Goal: Information Seeking & Learning: Find specific fact

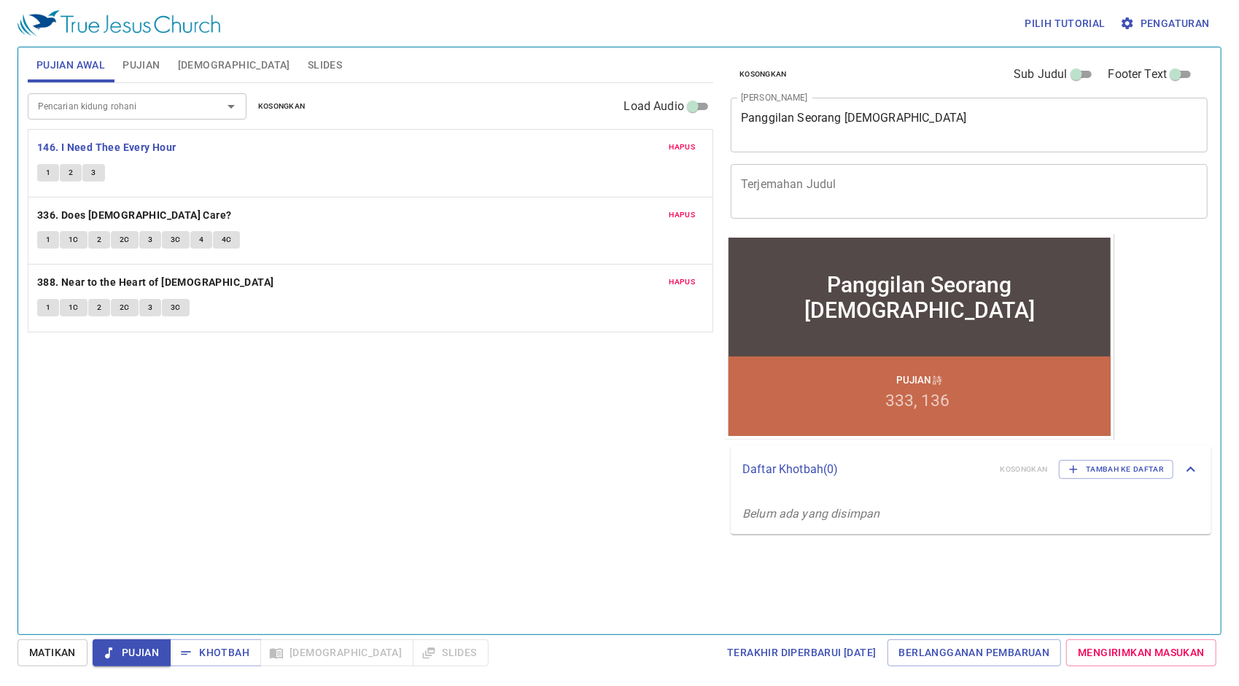
click at [53, 174] on button "1" at bounding box center [48, 173] width 22 height 18
click at [74, 175] on button "2" at bounding box center [71, 173] width 22 height 18
click at [92, 173] on span "3" at bounding box center [93, 172] width 4 height 13
click at [1186, 16] on span "Pengaturan" at bounding box center [1166, 24] width 87 height 18
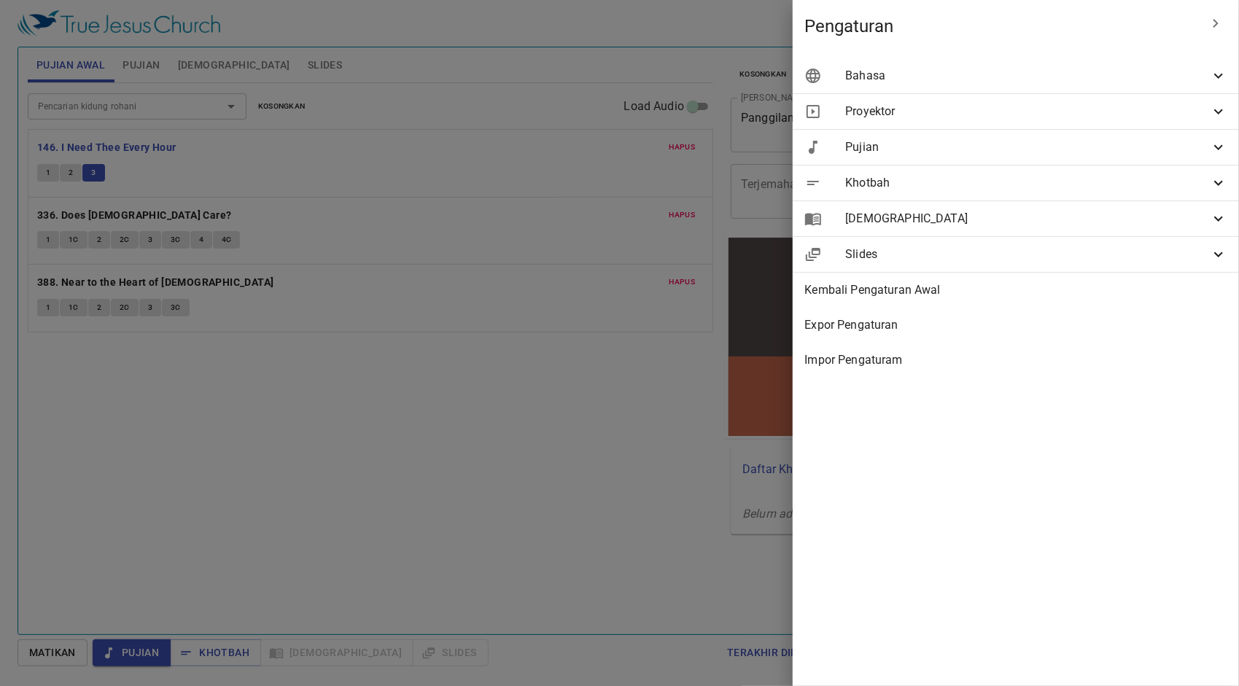
click at [1071, 77] on span "Bahasa" at bounding box center [1028, 76] width 365 height 18
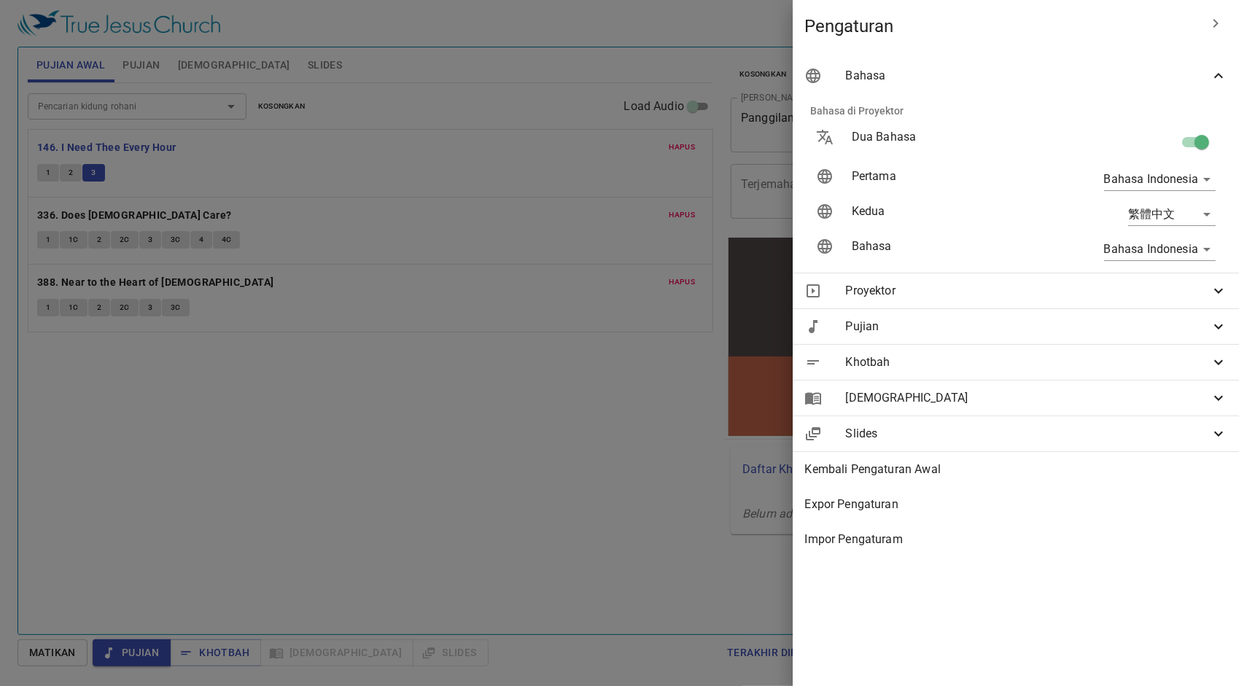
click at [1162, 220] on body "Pilih tutorial Pengaturan Pujian Awal Pujian Alkitab Slides Pencarian kidung ro…" at bounding box center [619, 343] width 1239 height 686
click at [1161, 216] on li "English" at bounding box center [1168, 214] width 117 height 26
type input "en"
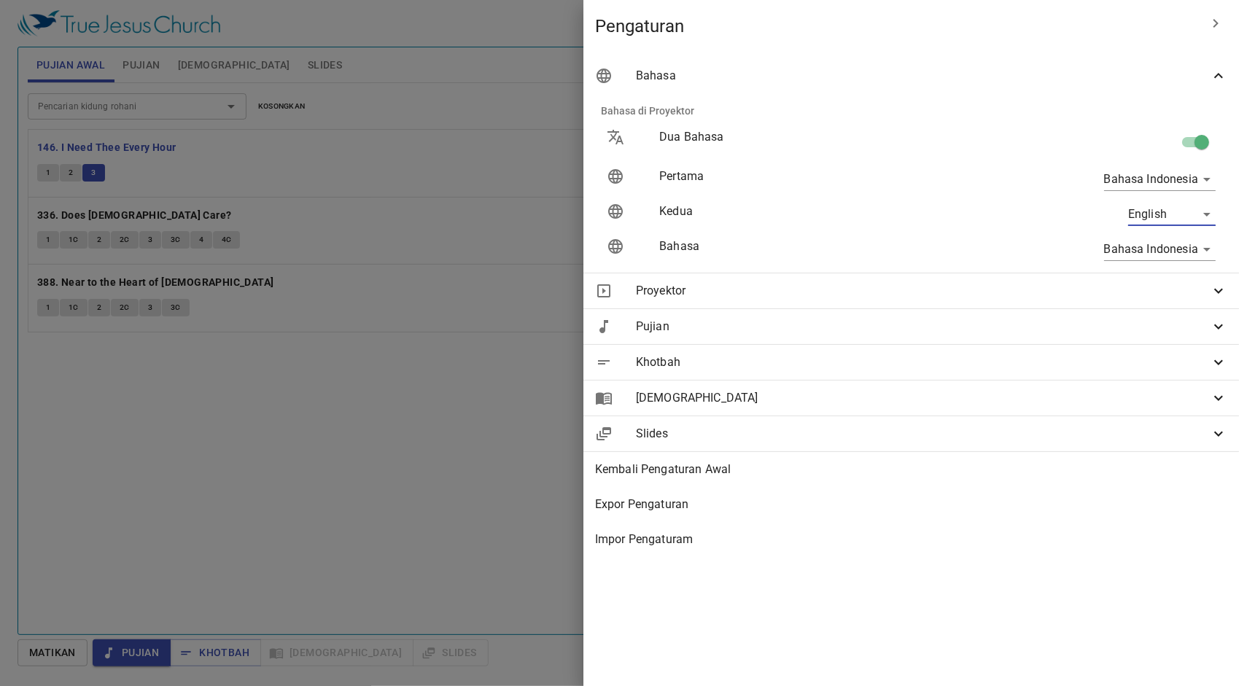
drag, startPoint x: 662, startPoint y: 65, endPoint x: 808, endPoint y: 63, distance: 146.7
click at [0, 0] on div at bounding box center [0, 0] width 0 height 0
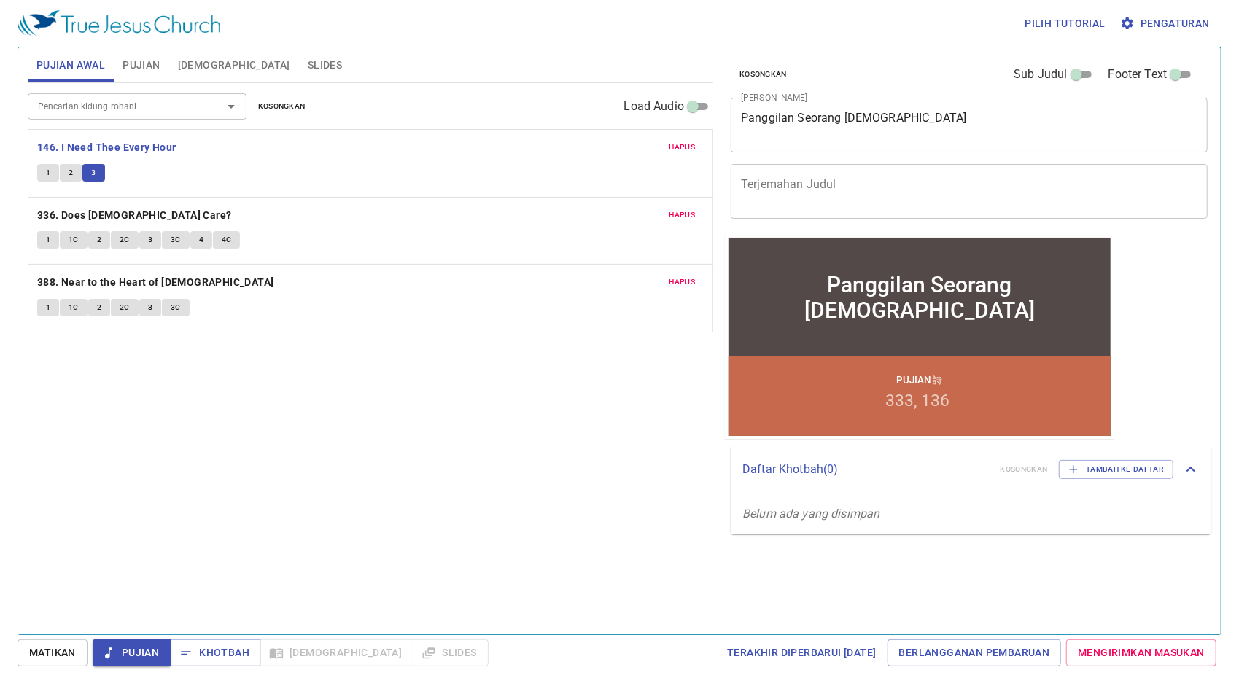
click at [1177, 23] on span "Pengaturan" at bounding box center [1166, 24] width 87 height 18
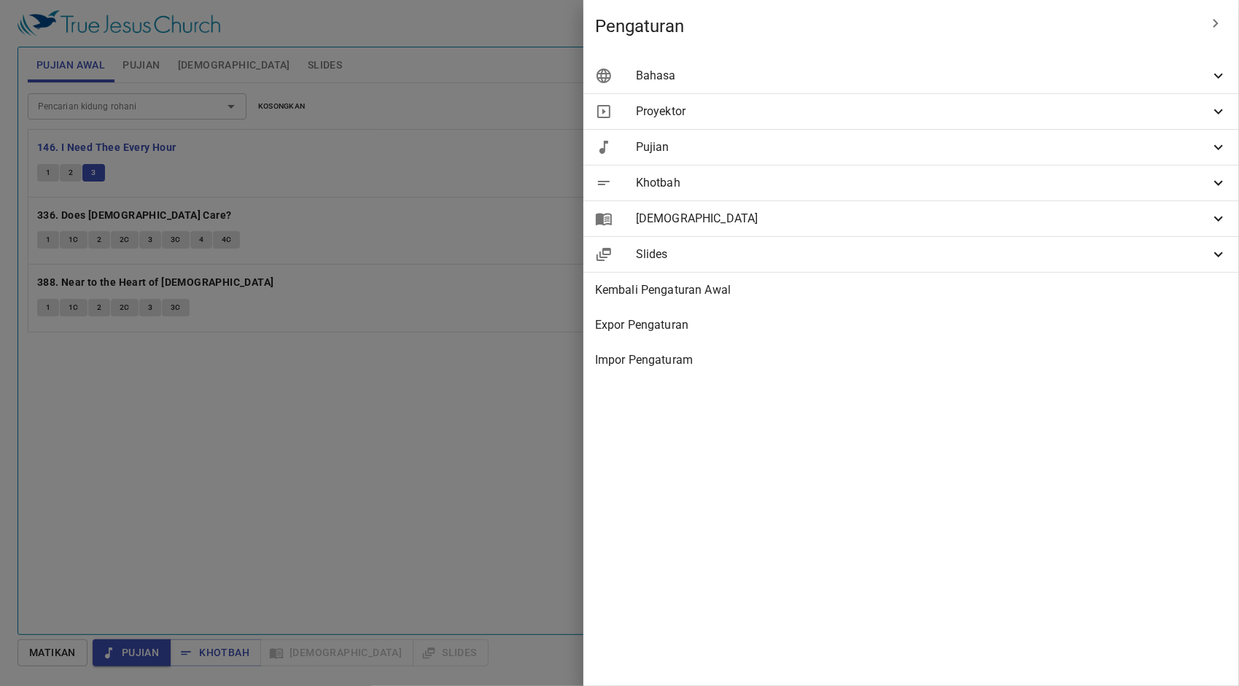
click at [0, 0] on span "Bahasa" at bounding box center [0, 0] width 0 height 0
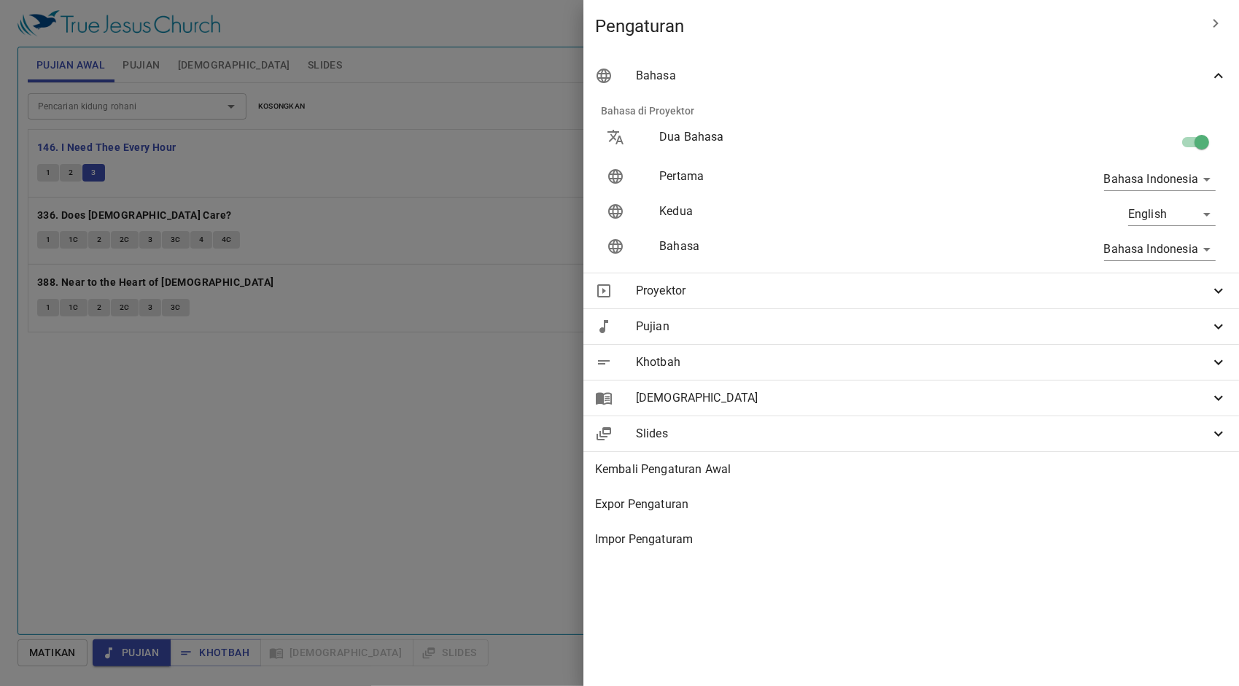
click at [0, 0] on span "Bahasa" at bounding box center [0, 0] width 0 height 0
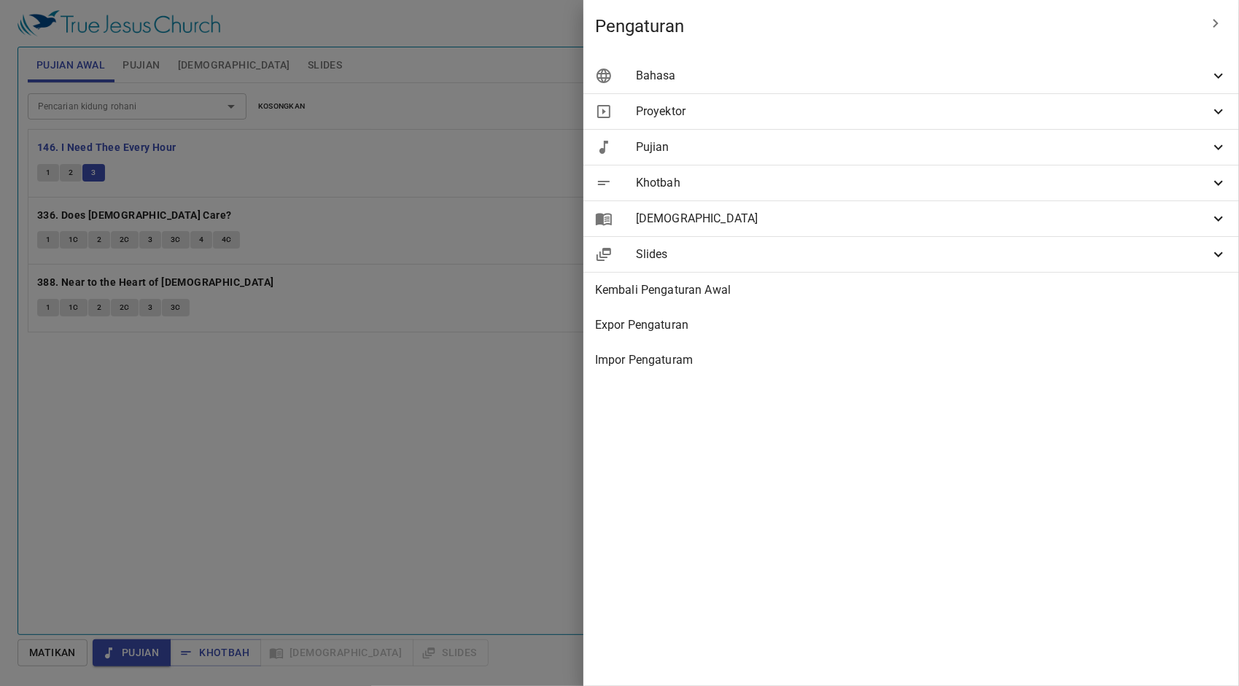
click at [587, 134] on div at bounding box center [619, 343] width 1239 height 686
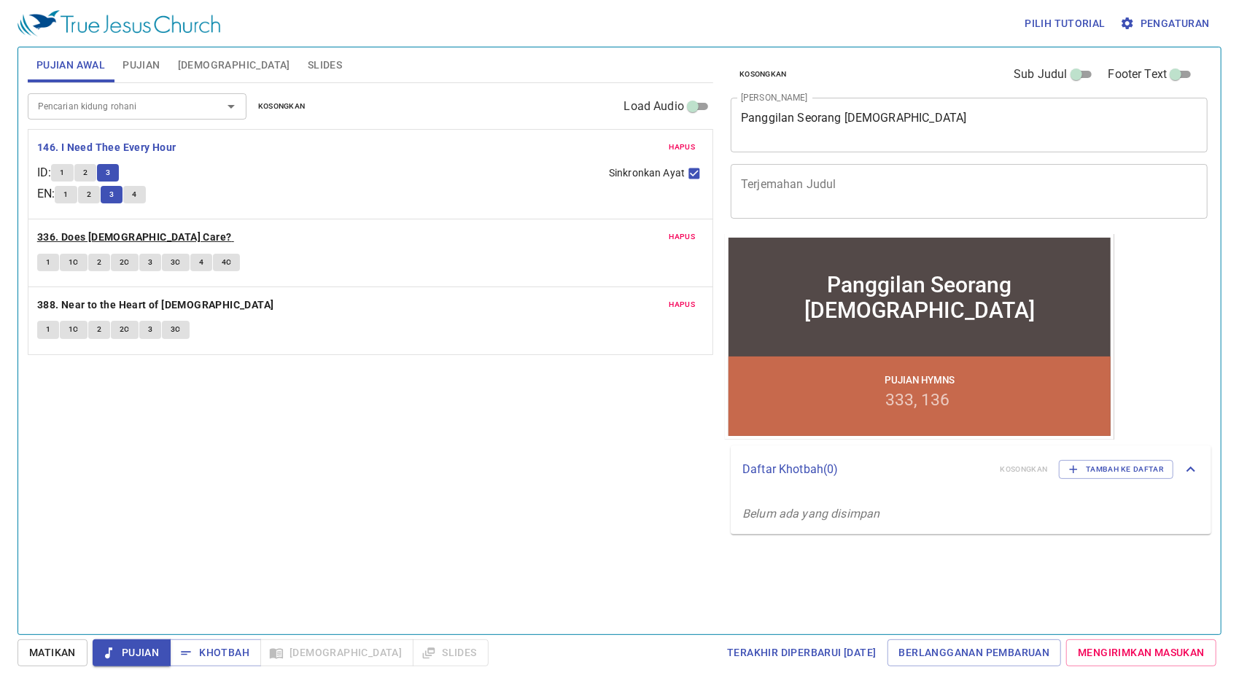
click at [123, 239] on b "336. Does [DEMOGRAPHIC_DATA] Care?" at bounding box center [134, 237] width 195 height 18
click at [452, 12] on div "Pilih tutorial Pengaturan" at bounding box center [617, 23] width 1199 height 47
click at [51, 261] on button "1" at bounding box center [48, 263] width 22 height 18
click at [76, 260] on span "1C" at bounding box center [74, 262] width 10 height 13
click at [93, 258] on button "2" at bounding box center [99, 263] width 22 height 18
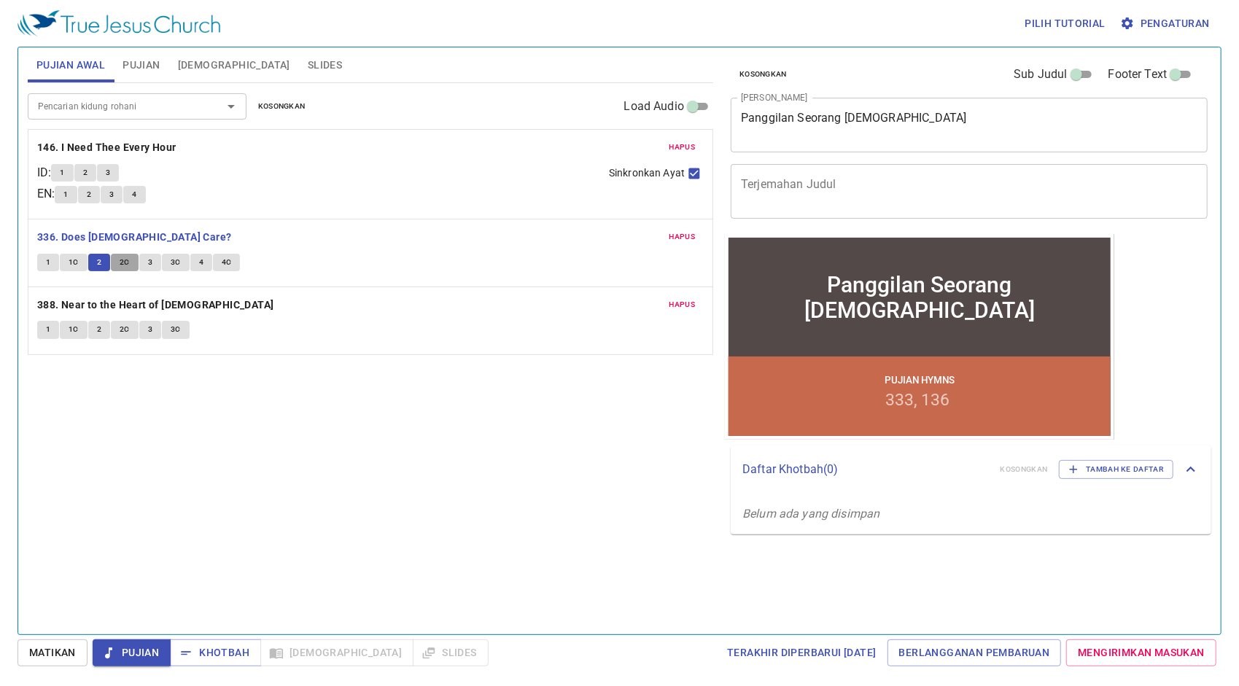
click at [124, 260] on span "2C" at bounding box center [125, 262] width 10 height 13
click at [144, 264] on button "3" at bounding box center [150, 263] width 22 height 18
click at [173, 260] on span "3C" at bounding box center [176, 262] width 10 height 13
click at [201, 263] on span "4" at bounding box center [201, 262] width 4 height 13
click at [228, 261] on span "4C" at bounding box center [227, 262] width 10 height 13
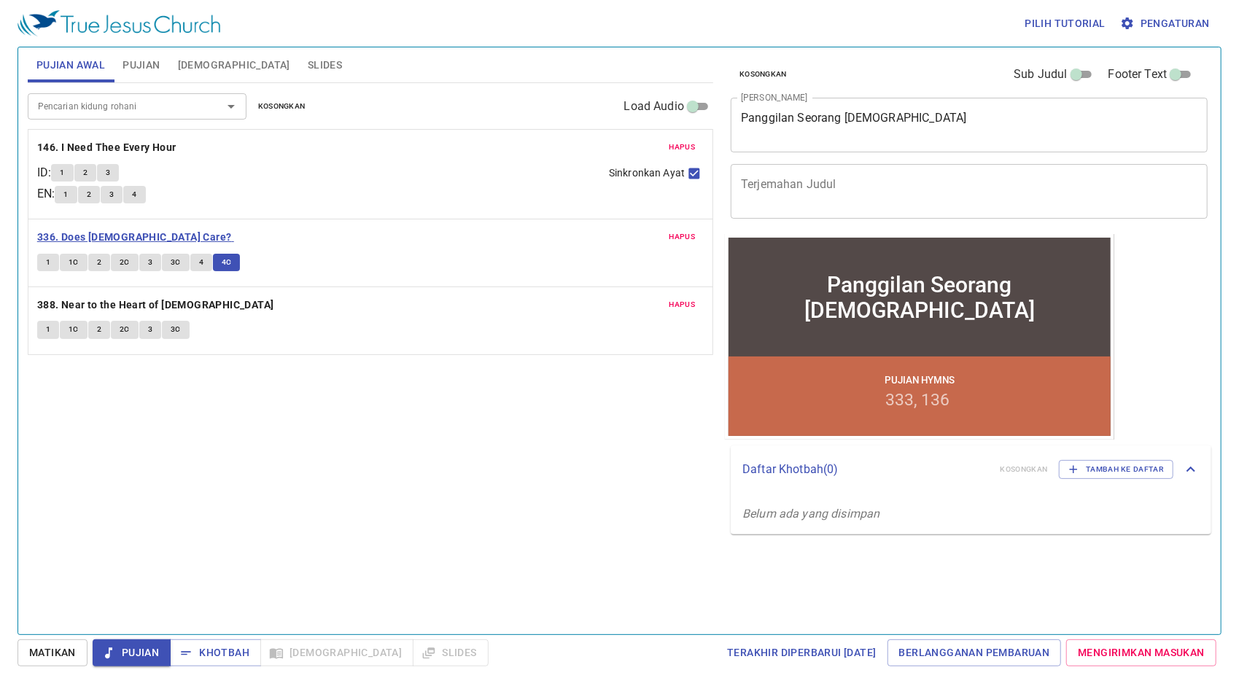
click at [144, 240] on b "336. Does [DEMOGRAPHIC_DATA] Care?" at bounding box center [134, 237] width 195 height 18
click at [42, 305] on b "388. Near to the Heart of [DEMOGRAPHIC_DATA]" at bounding box center [155, 305] width 237 height 18
click at [44, 327] on button "1" at bounding box center [48, 330] width 22 height 18
click at [74, 330] on span "1C" at bounding box center [74, 329] width 10 height 13
click at [101, 330] on button "2" at bounding box center [99, 330] width 22 height 18
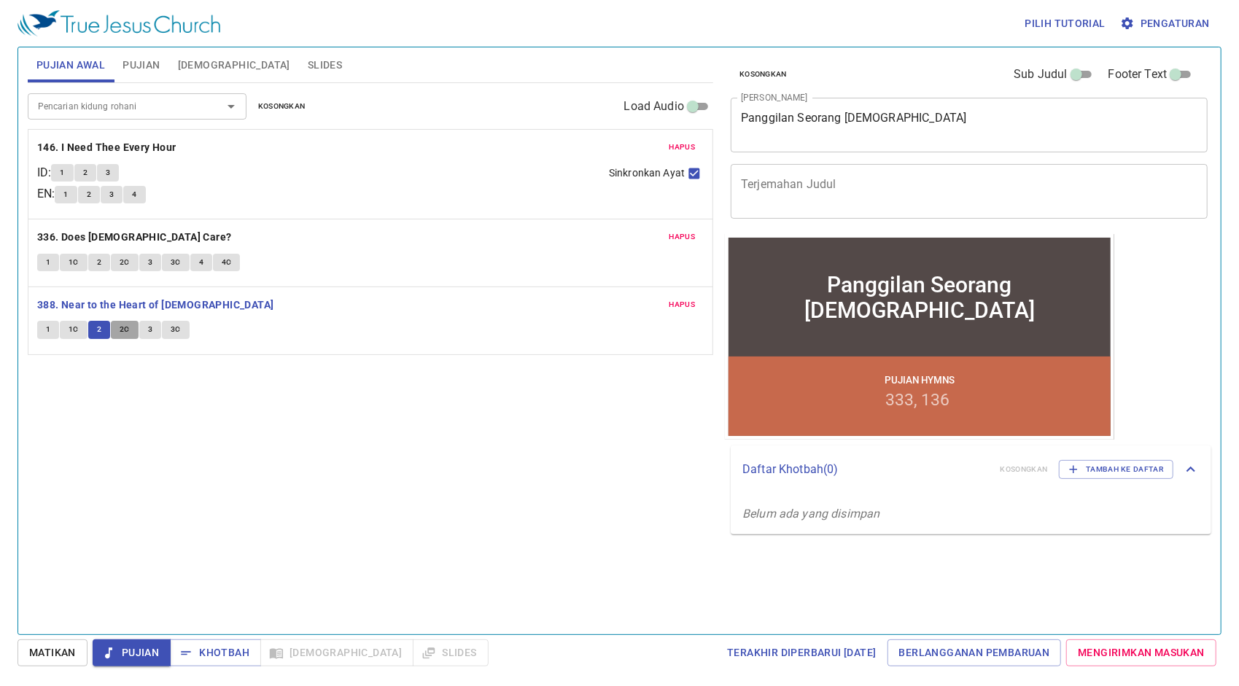
click at [123, 333] on span "2C" at bounding box center [125, 329] width 10 height 13
click at [152, 329] on button "3" at bounding box center [150, 330] width 22 height 18
click at [183, 333] on button "3C" at bounding box center [176, 330] width 28 height 18
click at [177, 305] on b "388. Near to the Heart of [DEMOGRAPHIC_DATA]" at bounding box center [155, 305] width 237 height 18
click at [0, 0] on span "Khotbah" at bounding box center [0, 0] width 0 height 0
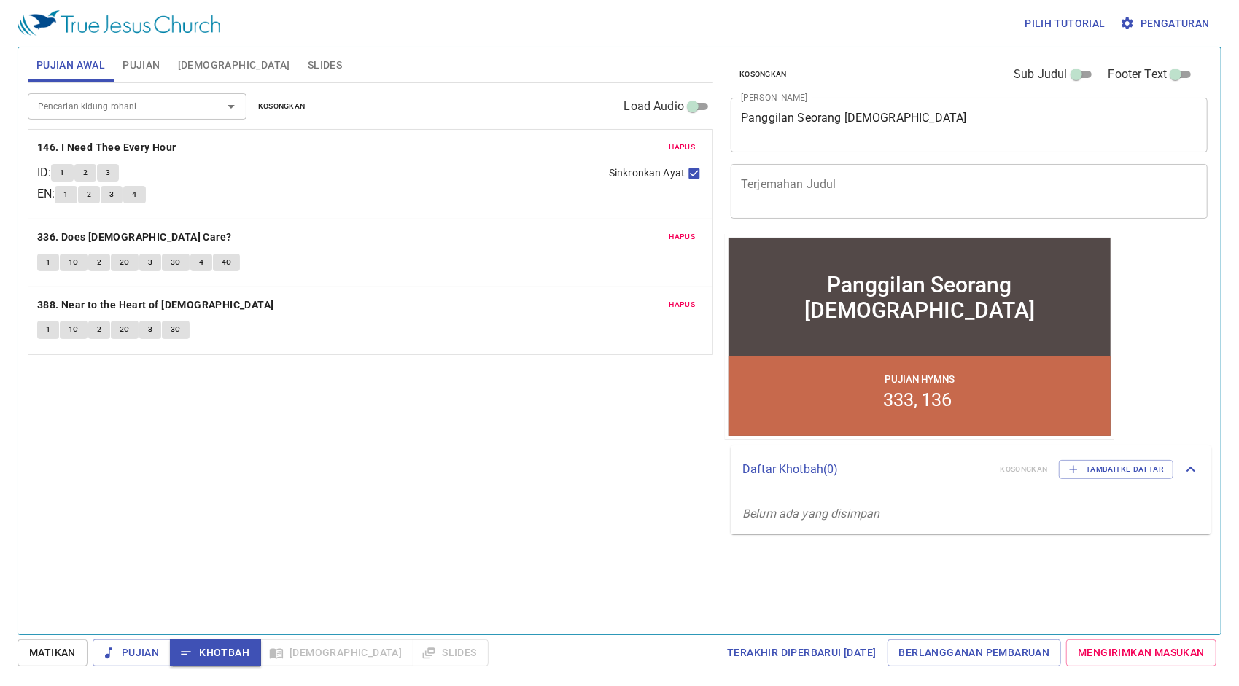
click at [0, 0] on span "Khotbah" at bounding box center [0, 0] width 0 height 0
click at [147, 59] on span "Pujian" at bounding box center [141, 65] width 37 height 18
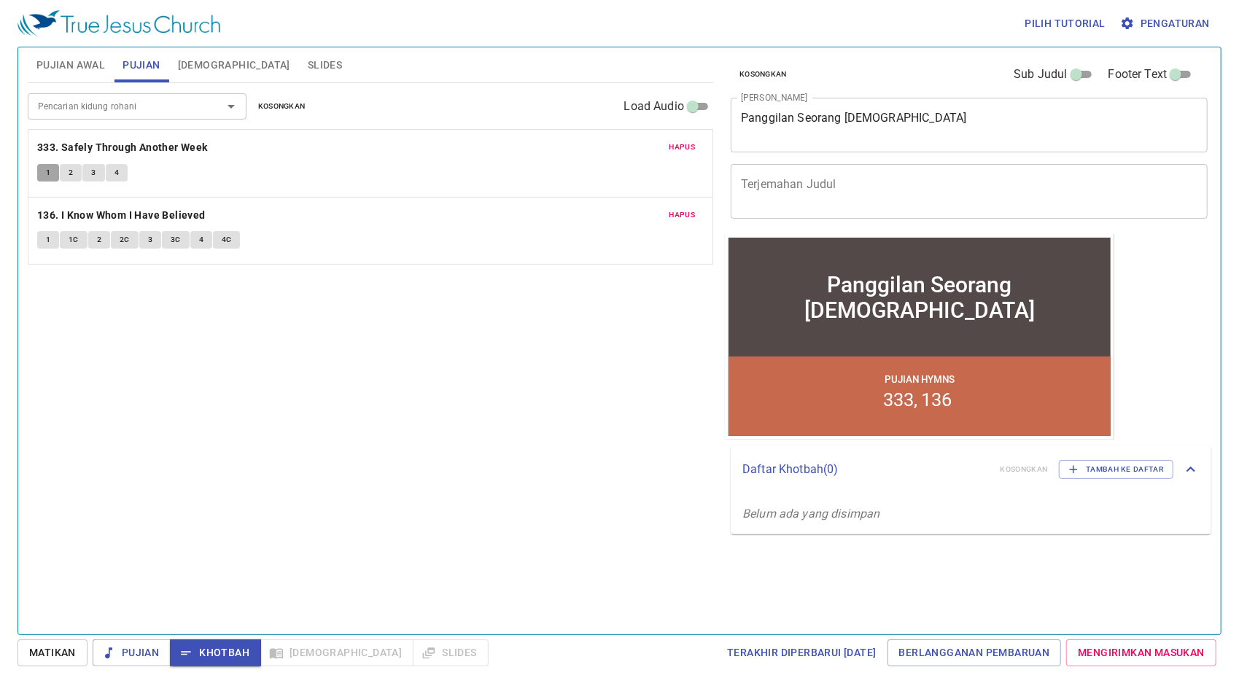
click at [52, 168] on button "1" at bounding box center [48, 173] width 22 height 18
click at [69, 168] on span "2" at bounding box center [71, 172] width 4 height 13
click at [93, 171] on span "3" at bounding box center [93, 172] width 4 height 13
click at [115, 169] on span "4" at bounding box center [117, 172] width 4 height 13
click at [55, 139] on b "333. Safely Through Another Week" at bounding box center [122, 148] width 171 height 18
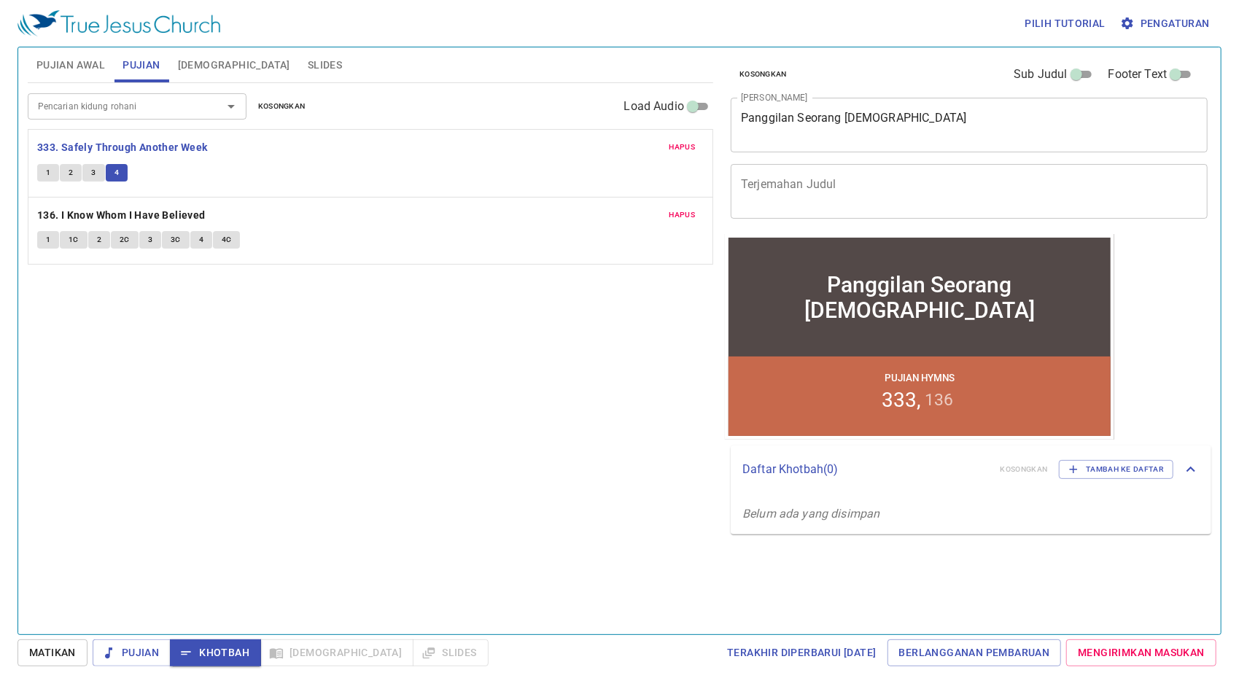
click at [198, 67] on span "[DEMOGRAPHIC_DATA]" at bounding box center [234, 65] width 112 height 18
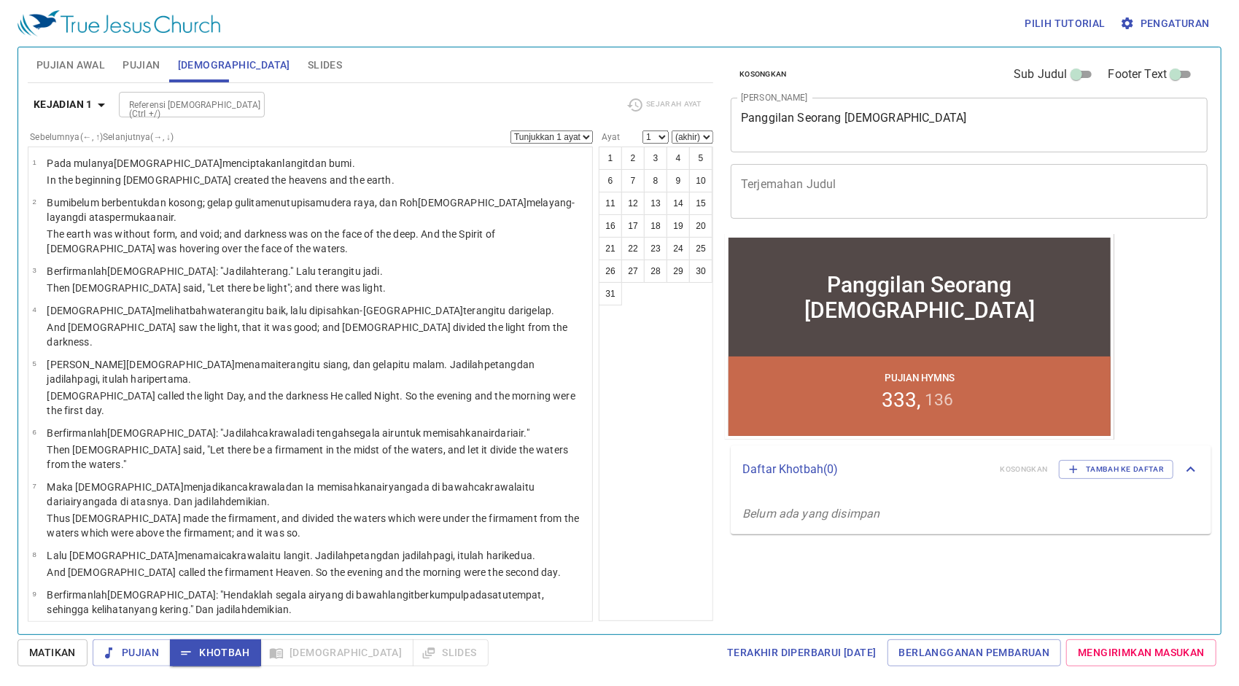
click at [0, 0] on span "Khotbah" at bounding box center [0, 0] width 0 height 0
click at [231, 103] on input "Referensi [DEMOGRAPHIC_DATA] (Ctrl +/)" at bounding box center [179, 104] width 113 height 17
click at [206, 102] on input "Referensi [DEMOGRAPHIC_DATA] (Ctrl +/)" at bounding box center [179, 104] width 113 height 17
click at [218, 101] on input "Referensi [DEMOGRAPHIC_DATA] (Ctrl +/)" at bounding box center [179, 104] width 113 height 17
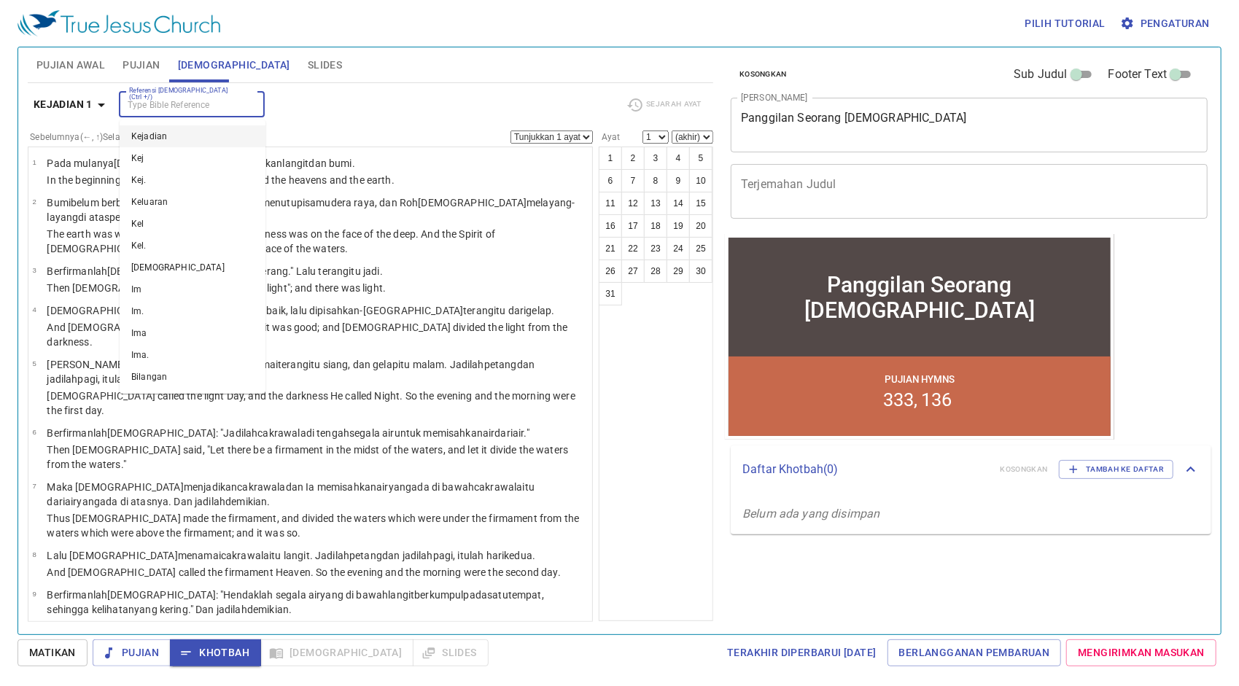
click at [201, 102] on input "Referensi [DEMOGRAPHIC_DATA] (Ctrl +/)" at bounding box center [179, 104] width 113 height 17
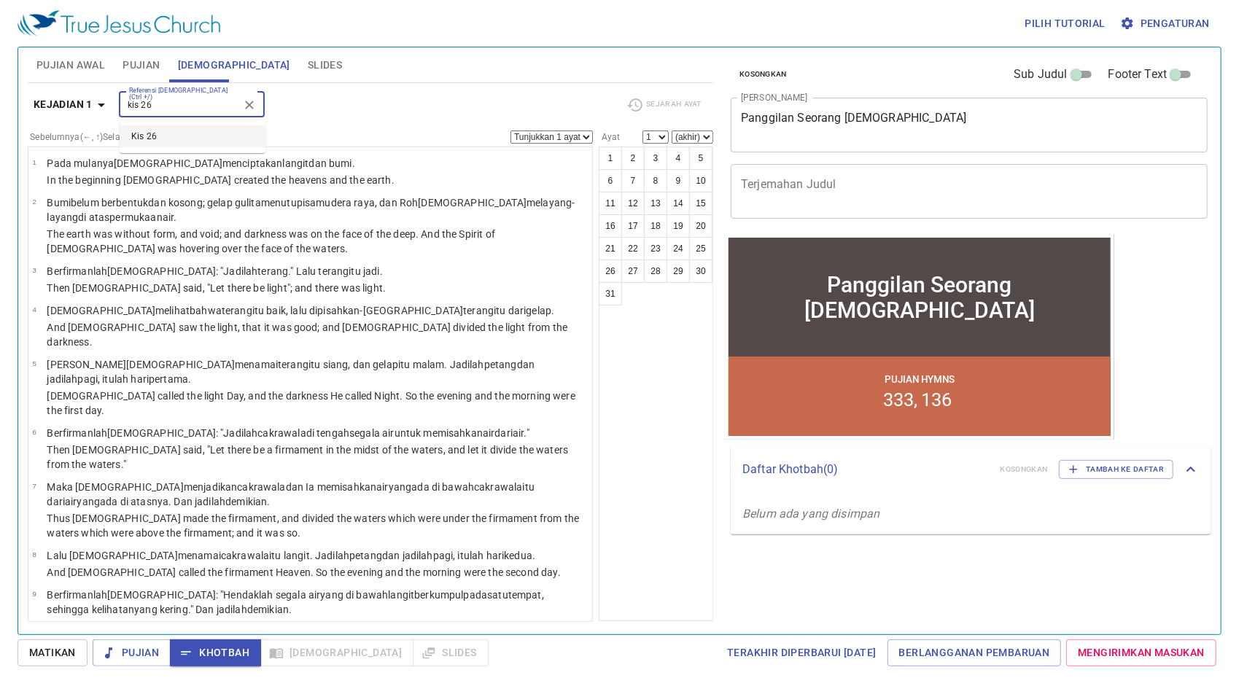
type input "kis 26"
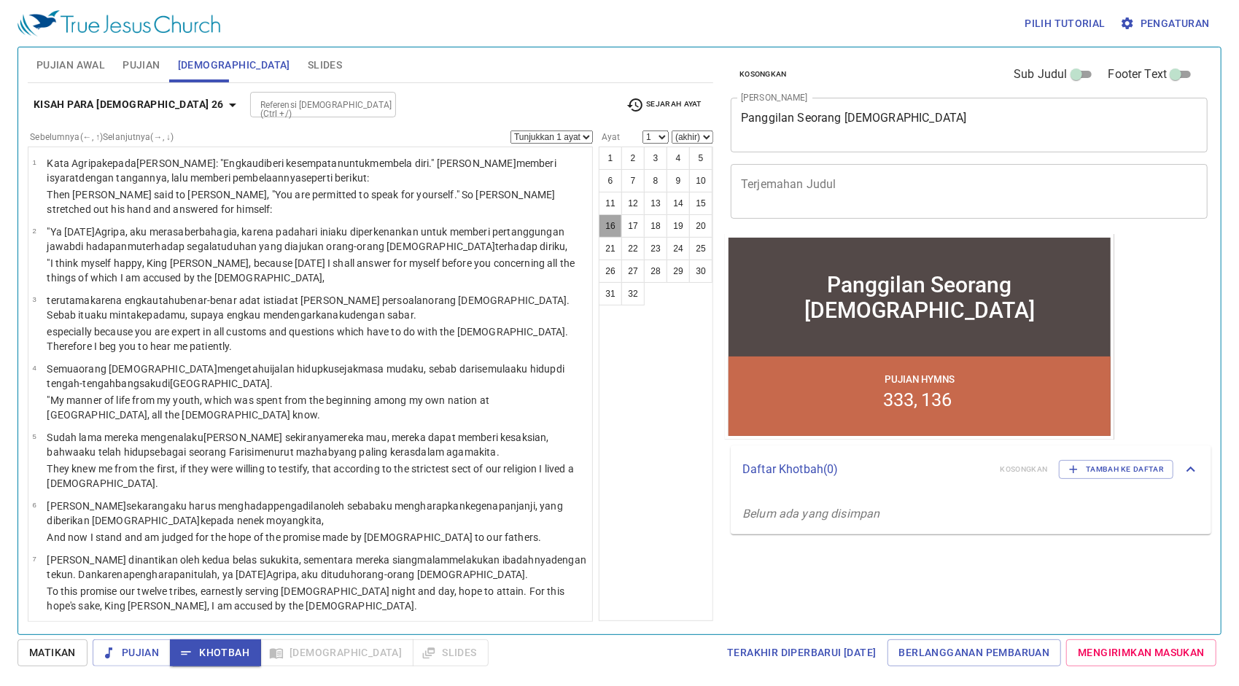
click at [615, 217] on button "16" at bounding box center [610, 225] width 23 height 23
select select "16"
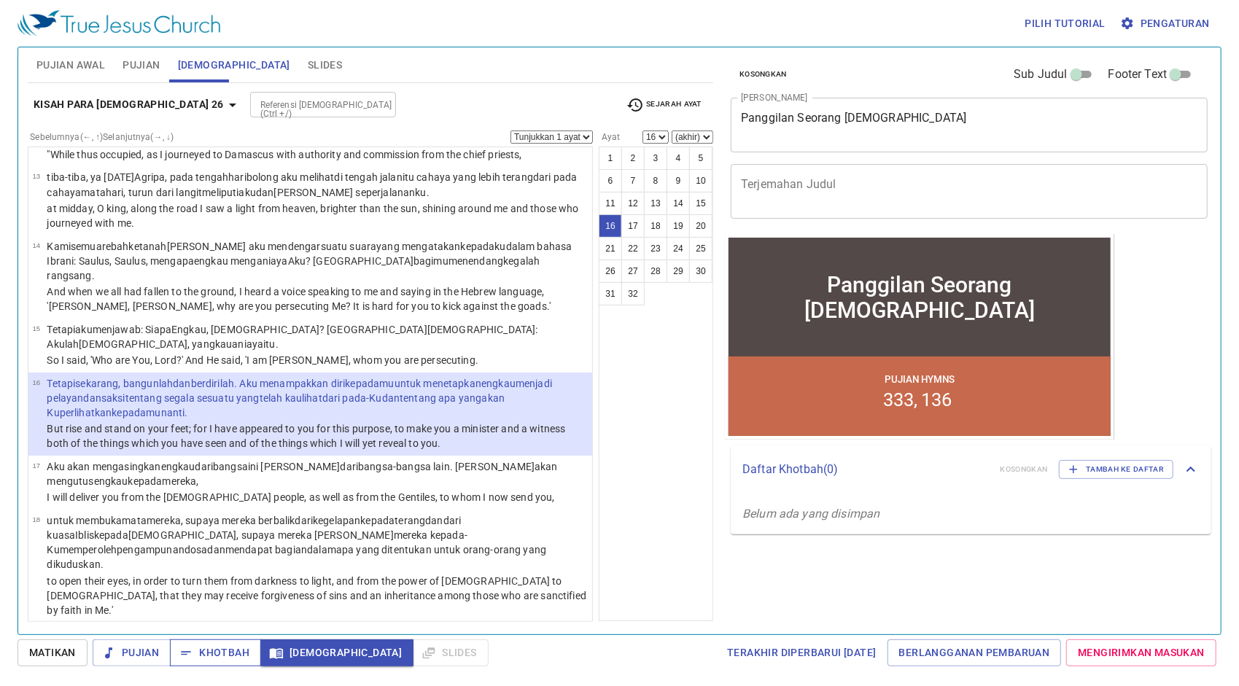
click at [0, 0] on span "Khotbah" at bounding box center [0, 0] width 0 height 0
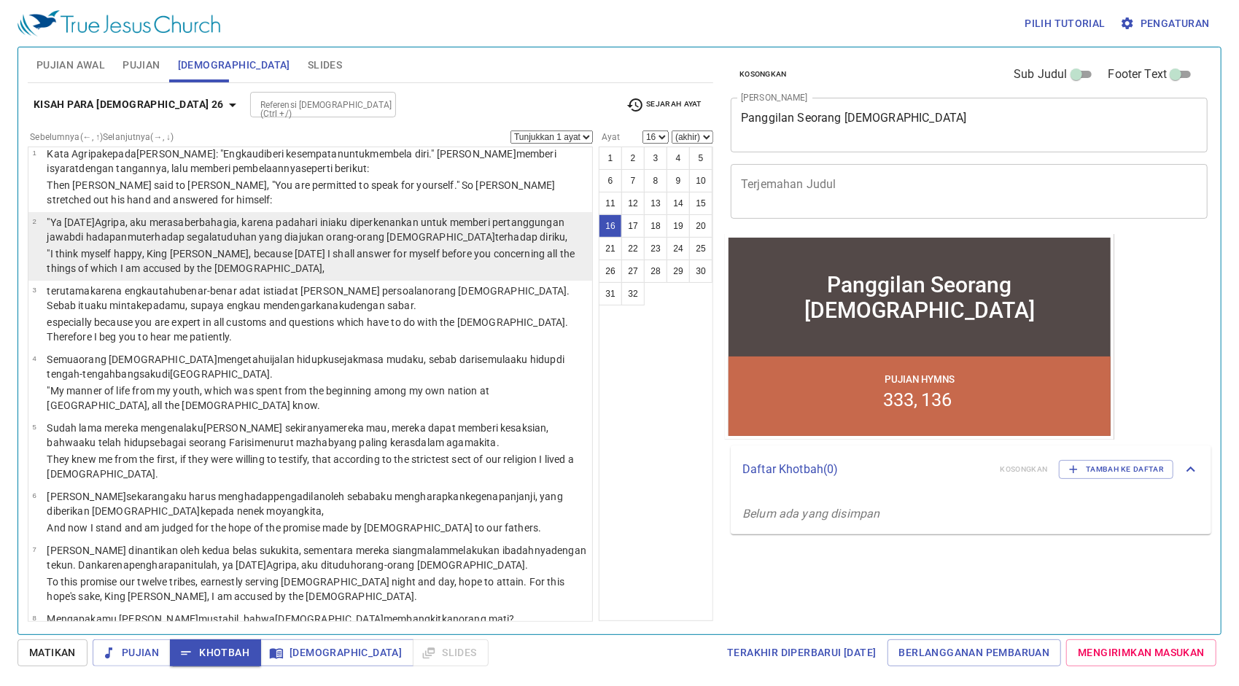
scroll to position [0, 0]
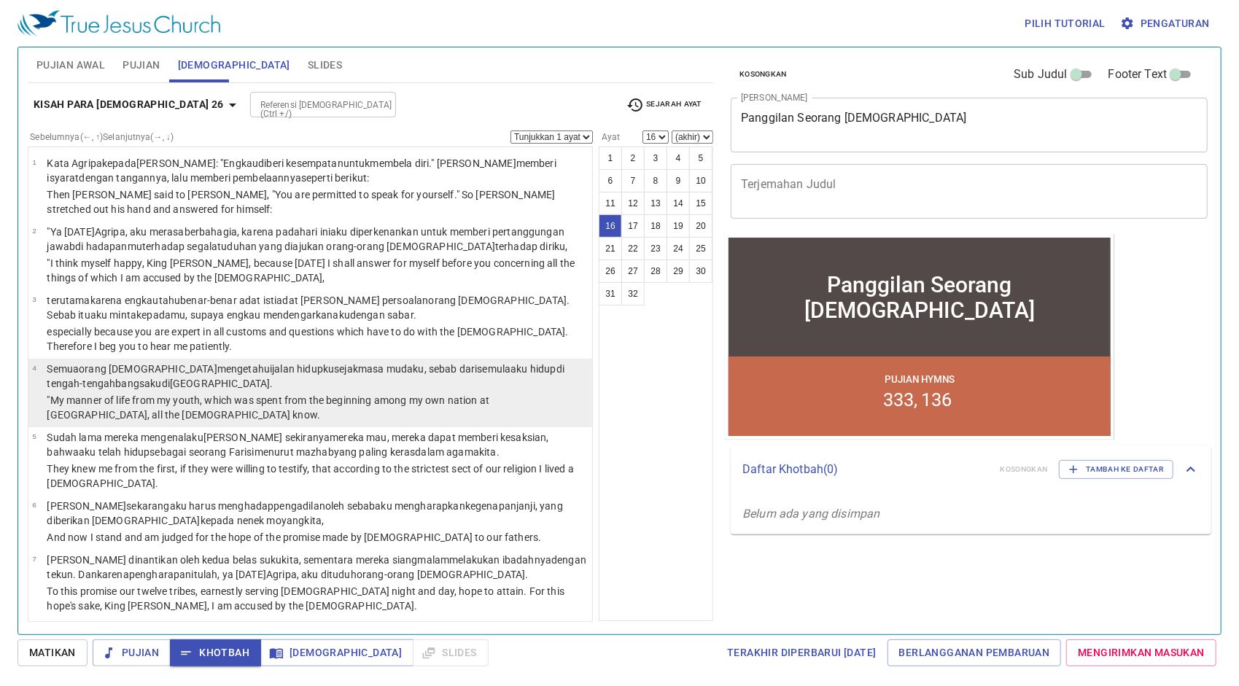
click at [254, 370] on wg2467 "jalan hidupku sejak masa mudaku , sebab dari semula aku hidup di tengah-tengah …" at bounding box center [306, 376] width 518 height 26
select select "4"
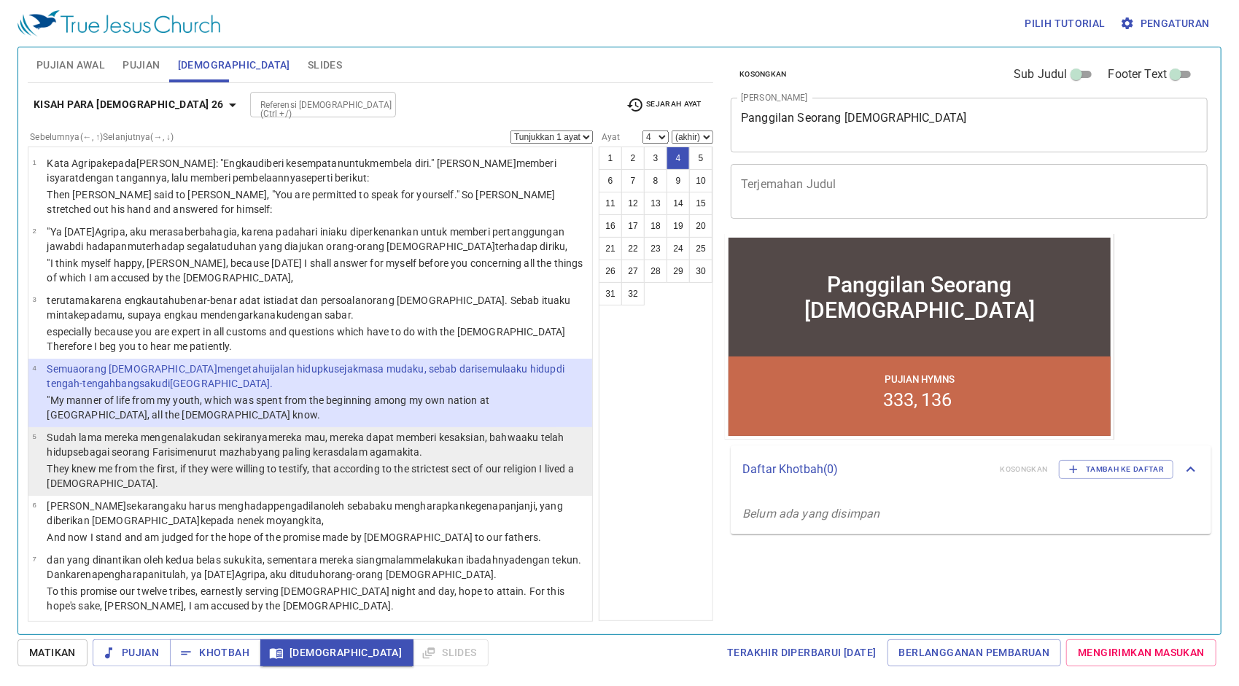
click at [317, 453] on wg139 "yang paling keras dalam agama kita ." at bounding box center [341, 452] width 166 height 12
select select "5"
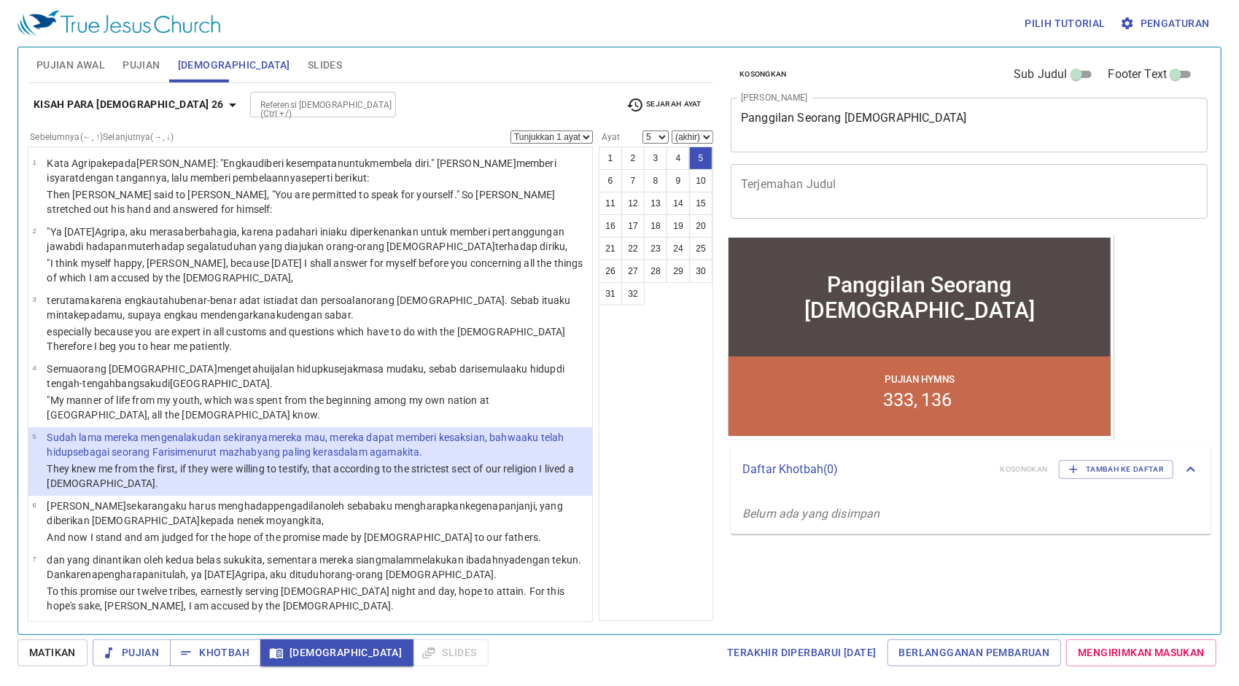
click at [255, 109] on input "Referensi [DEMOGRAPHIC_DATA] (Ctrl +/)" at bounding box center [311, 104] width 113 height 17
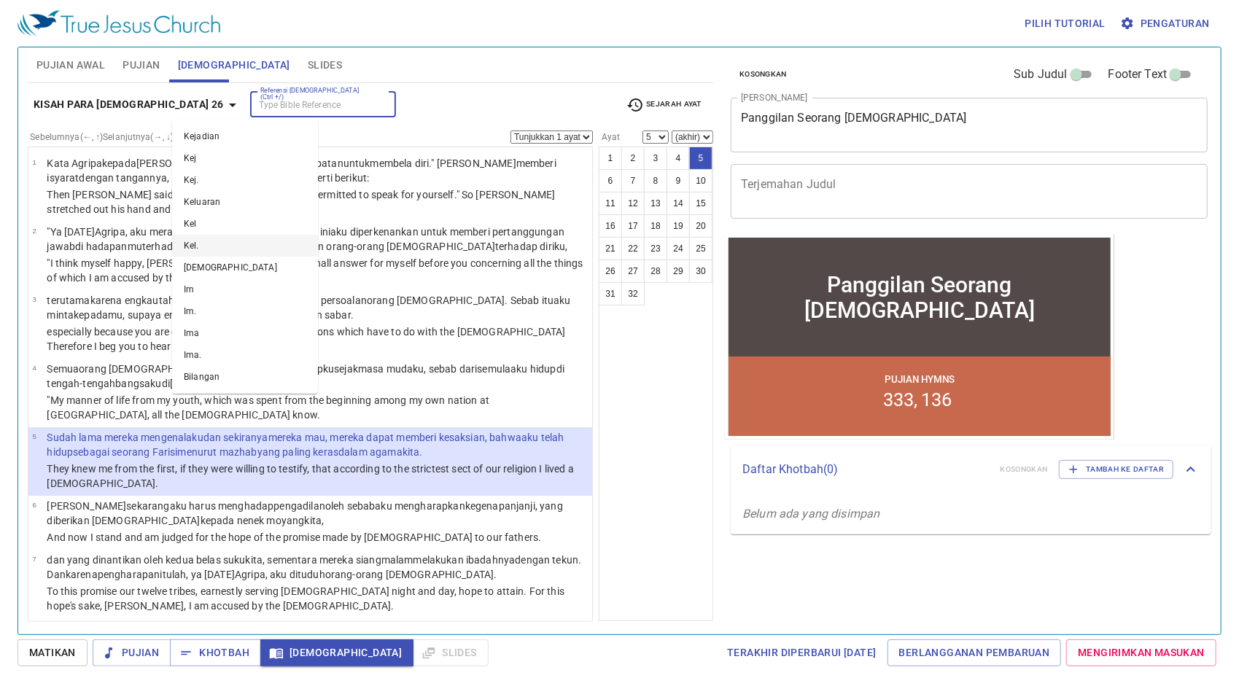
click at [415, 88] on div "Kisah Para Rasul 26 Referensi Alkitab (Ctrl +/) Referensi Alkitab (Ctrl +/) Sej…" at bounding box center [371, 352] width 686 height 539
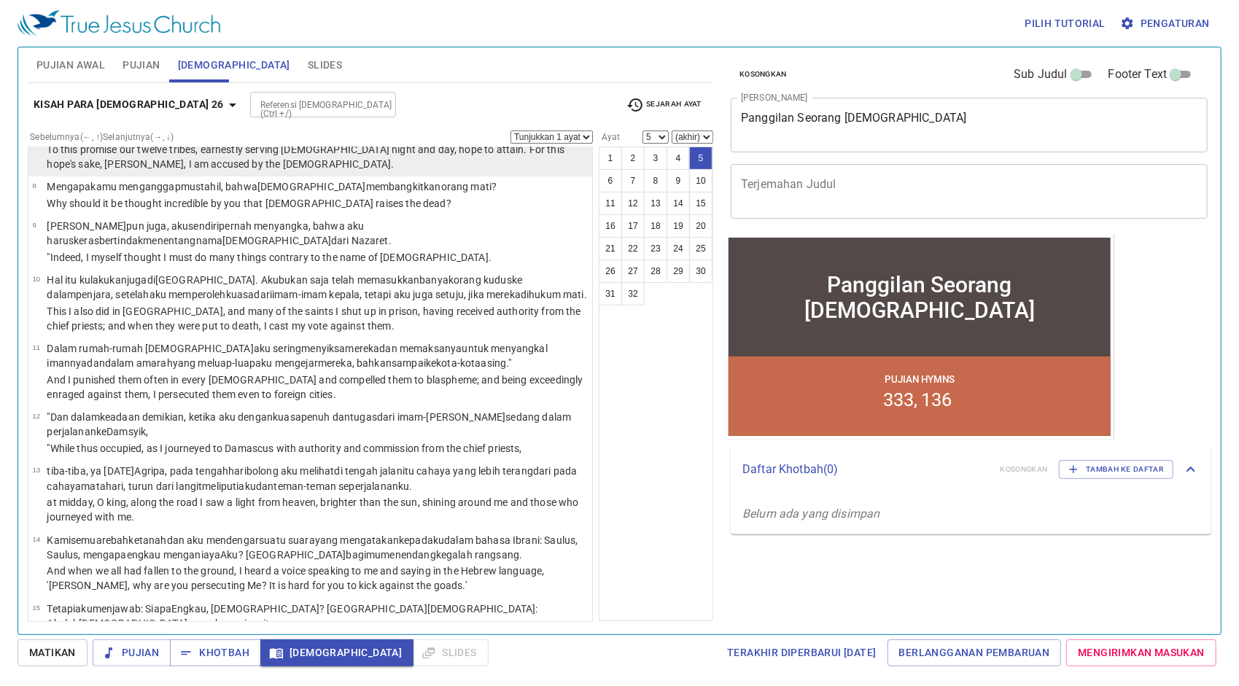
scroll to position [438, 0]
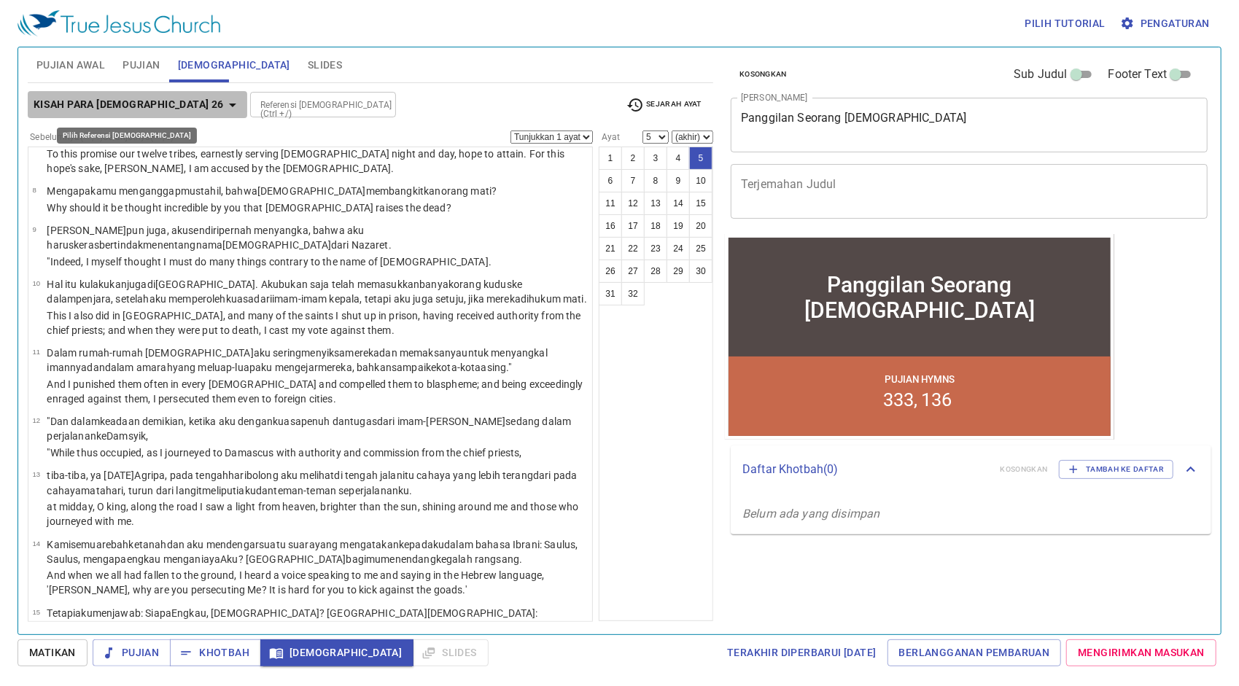
click at [224, 109] on icon "button" at bounding box center [233, 105] width 18 height 18
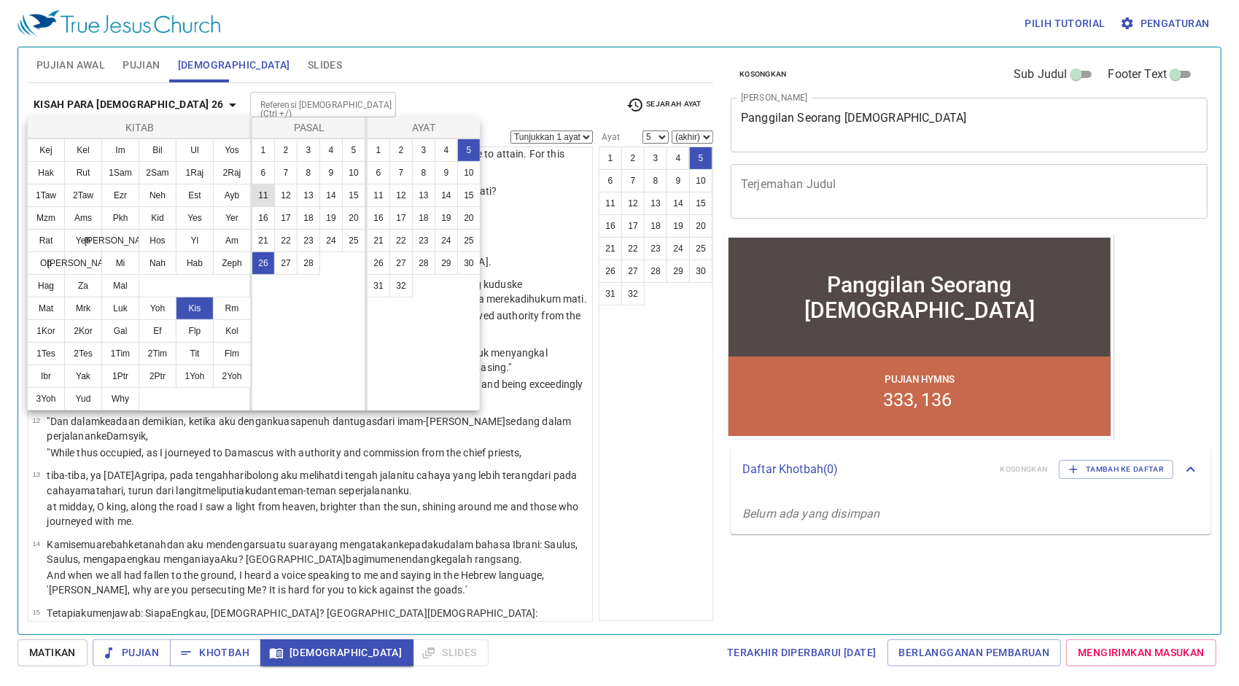
click at [267, 197] on button "11" at bounding box center [263, 195] width 23 height 23
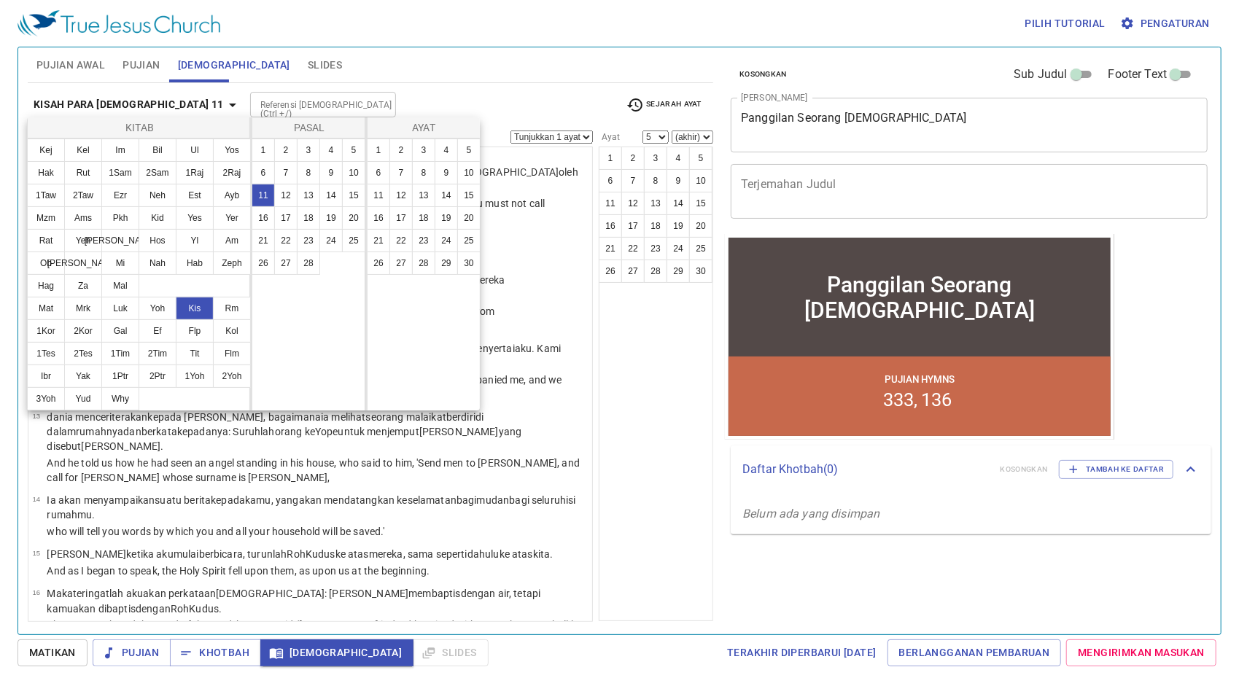
scroll to position [0, 0]
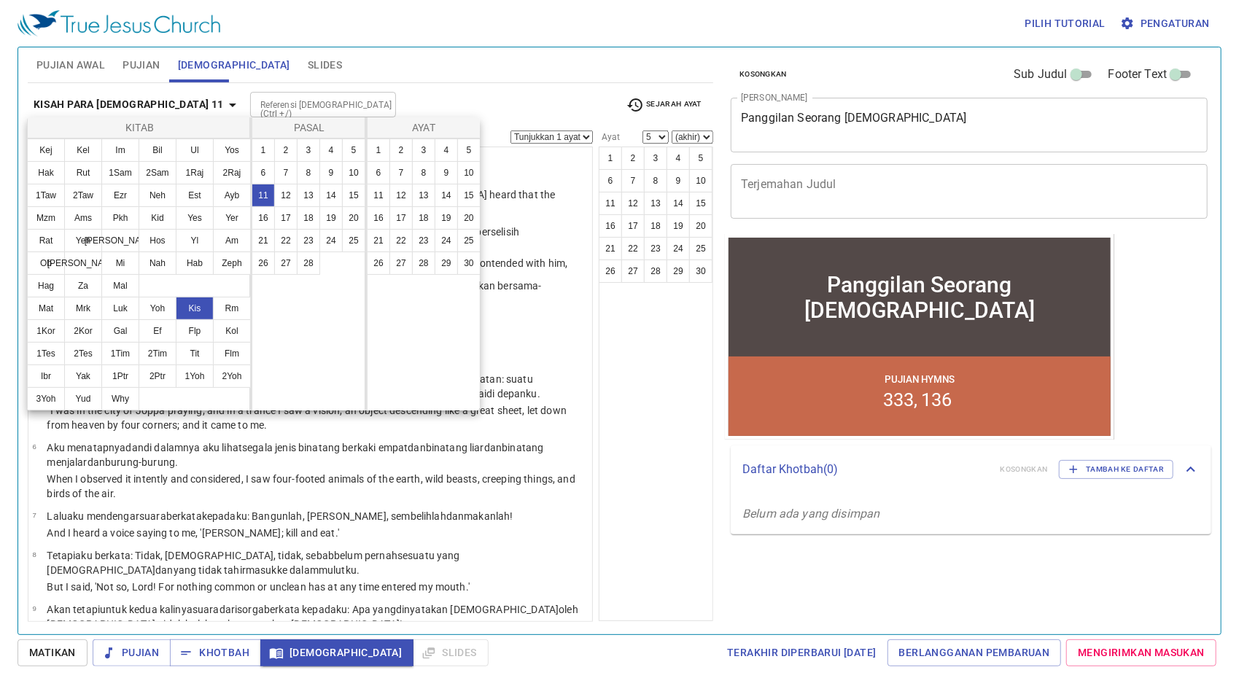
click at [0, 0] on div at bounding box center [0, 0] width 0 height 0
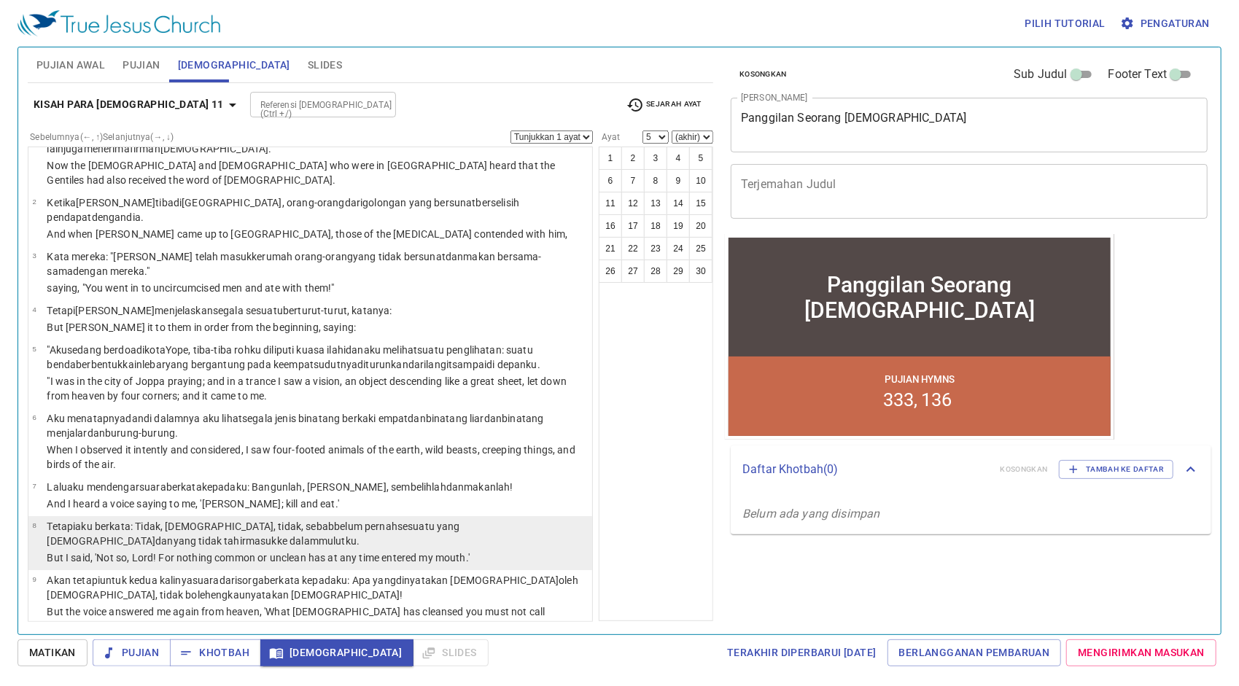
scroll to position [146, 0]
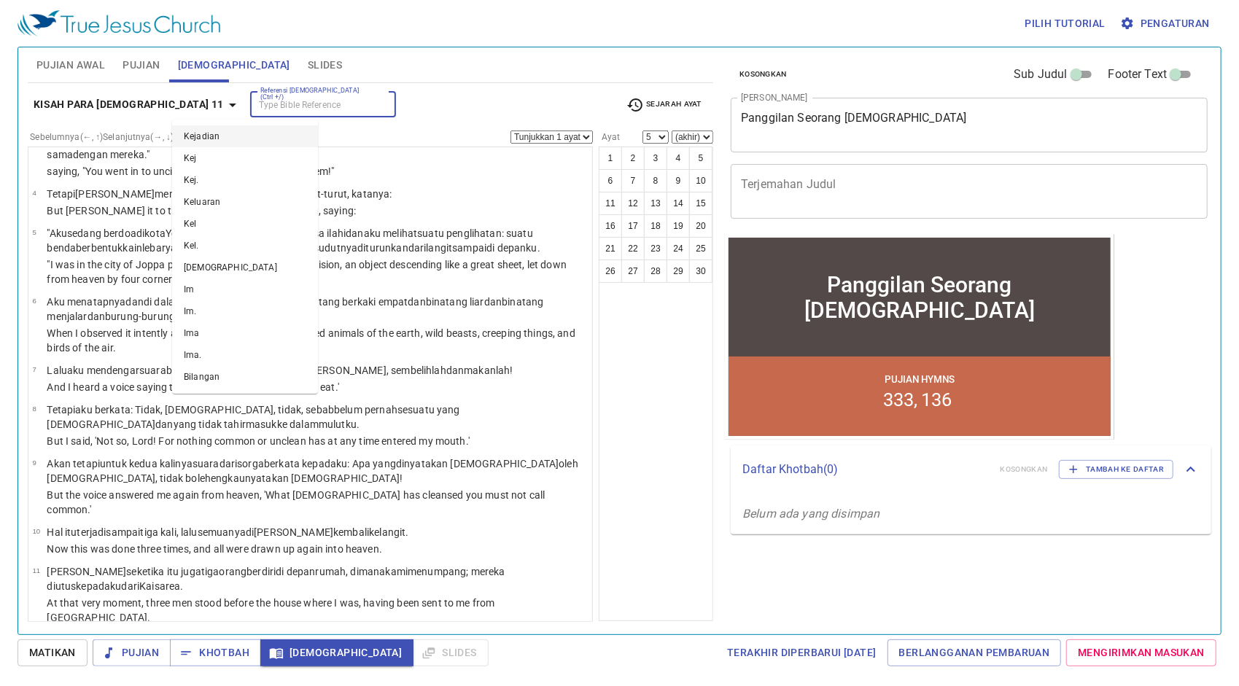
click at [268, 107] on input "Referensi [DEMOGRAPHIC_DATA] (Ctrl +/)" at bounding box center [311, 104] width 113 height 17
click at [398, 107] on div "Referensi Alkitab (Ctrl +/) Referensi Alkitab (Ctrl +/)" at bounding box center [432, 105] width 365 height 26
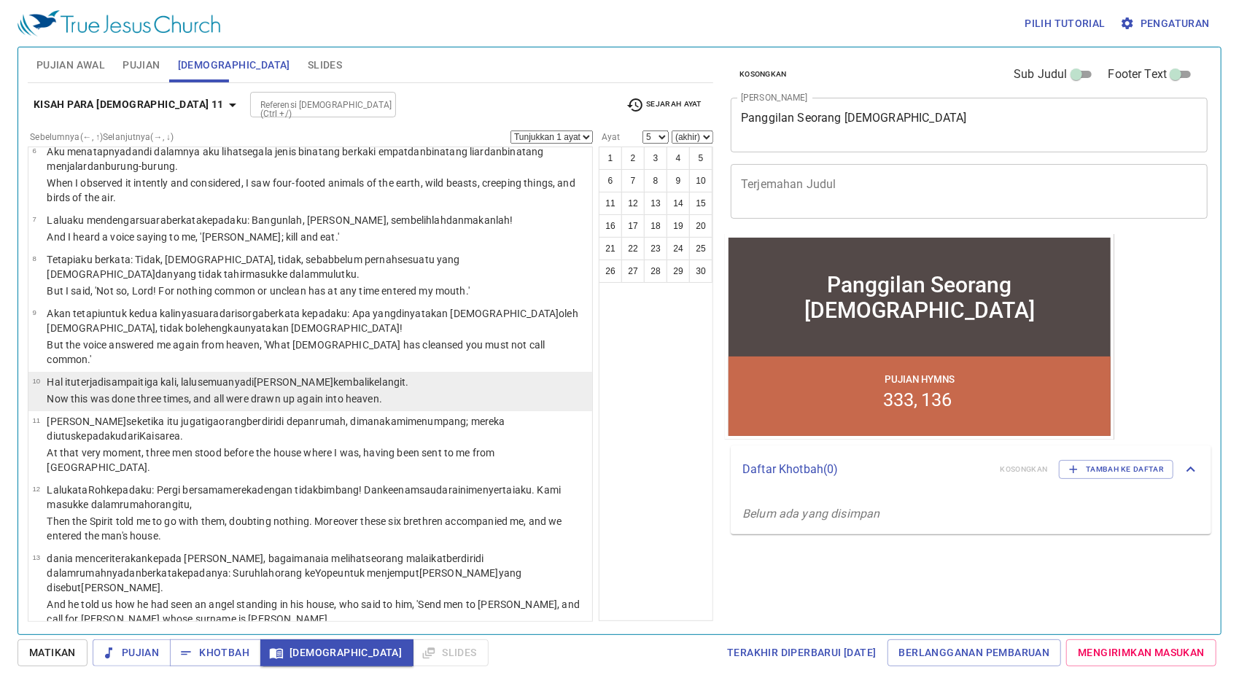
scroll to position [292, 0]
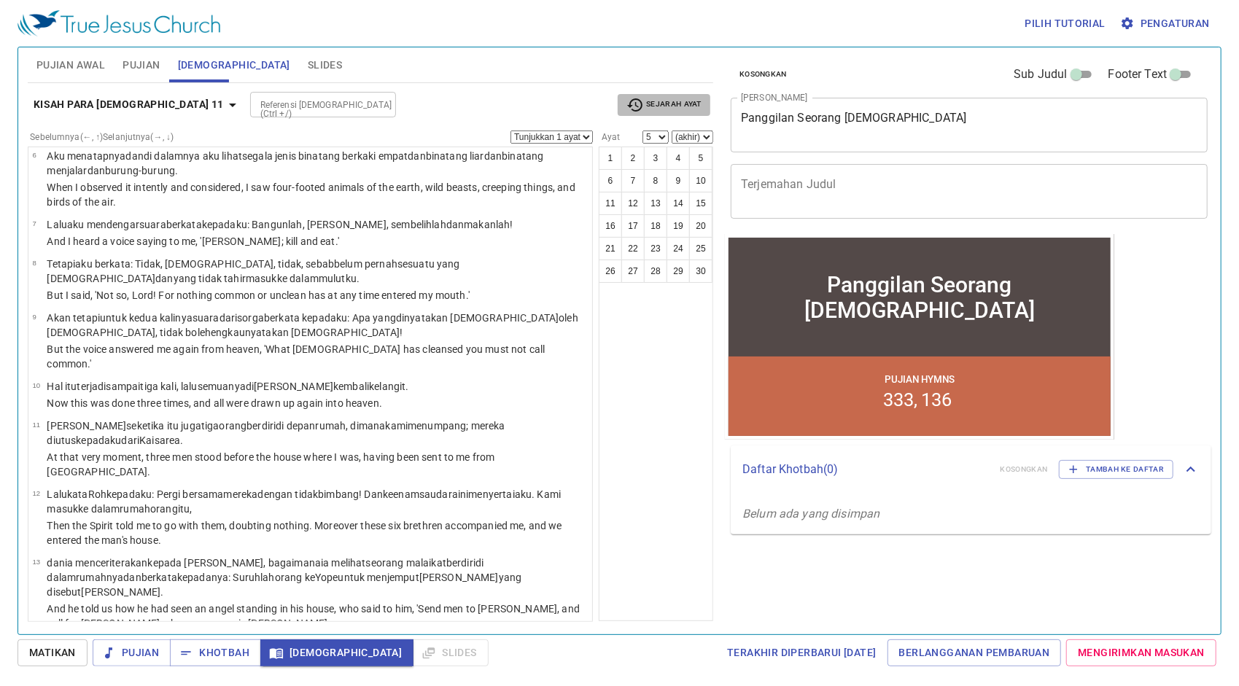
click at [682, 102] on span "Sejarah Ayat" at bounding box center [664, 105] width 75 height 18
click at [670, 174] on li "Kis 26" at bounding box center [651, 174] width 66 height 23
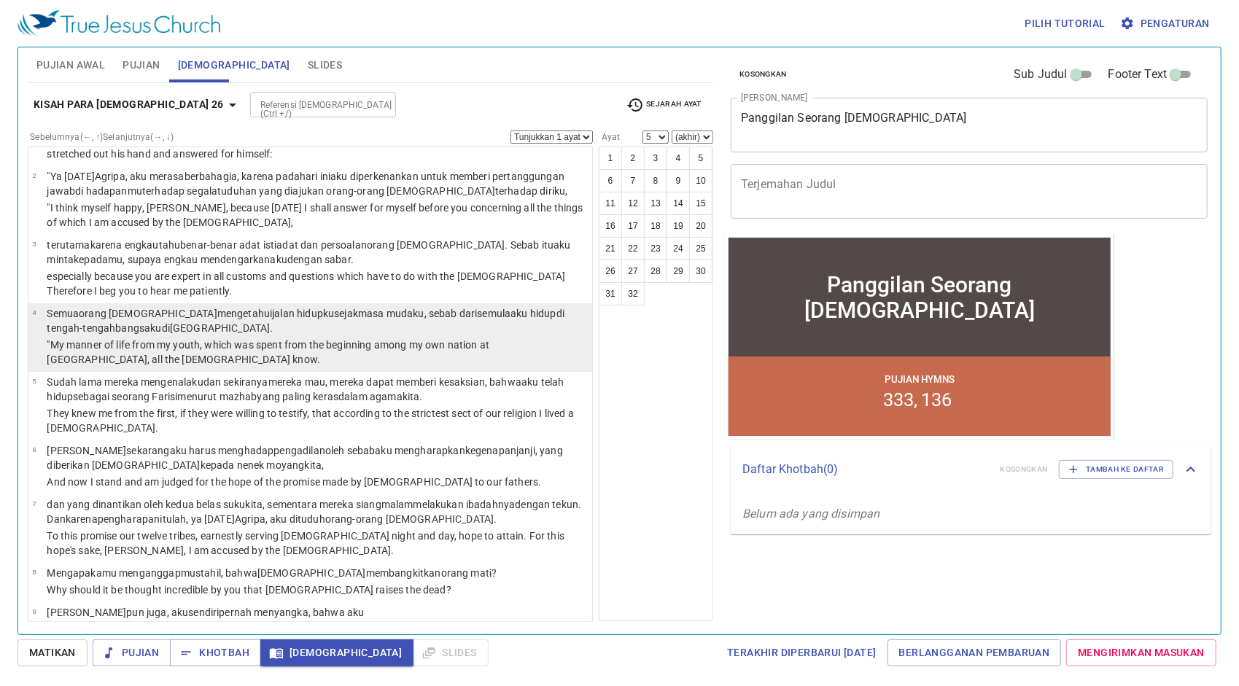
scroll to position [438, 0]
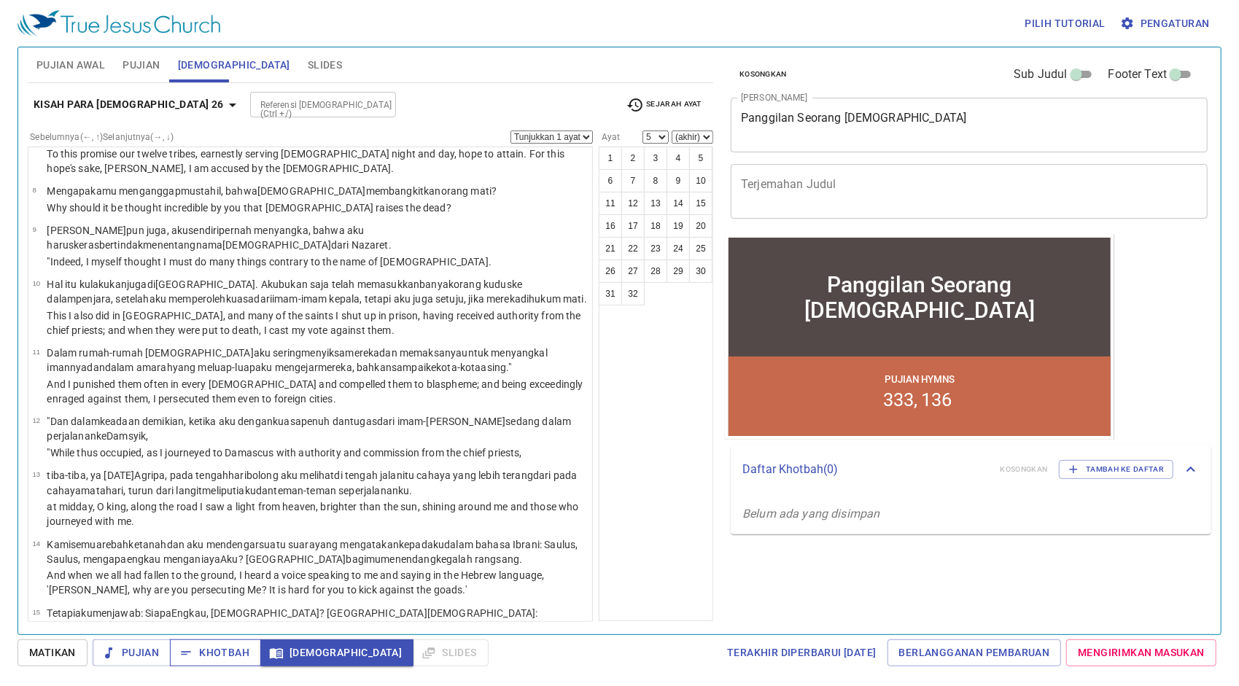
click at [190, 655] on icon "button" at bounding box center [186, 653] width 15 height 15
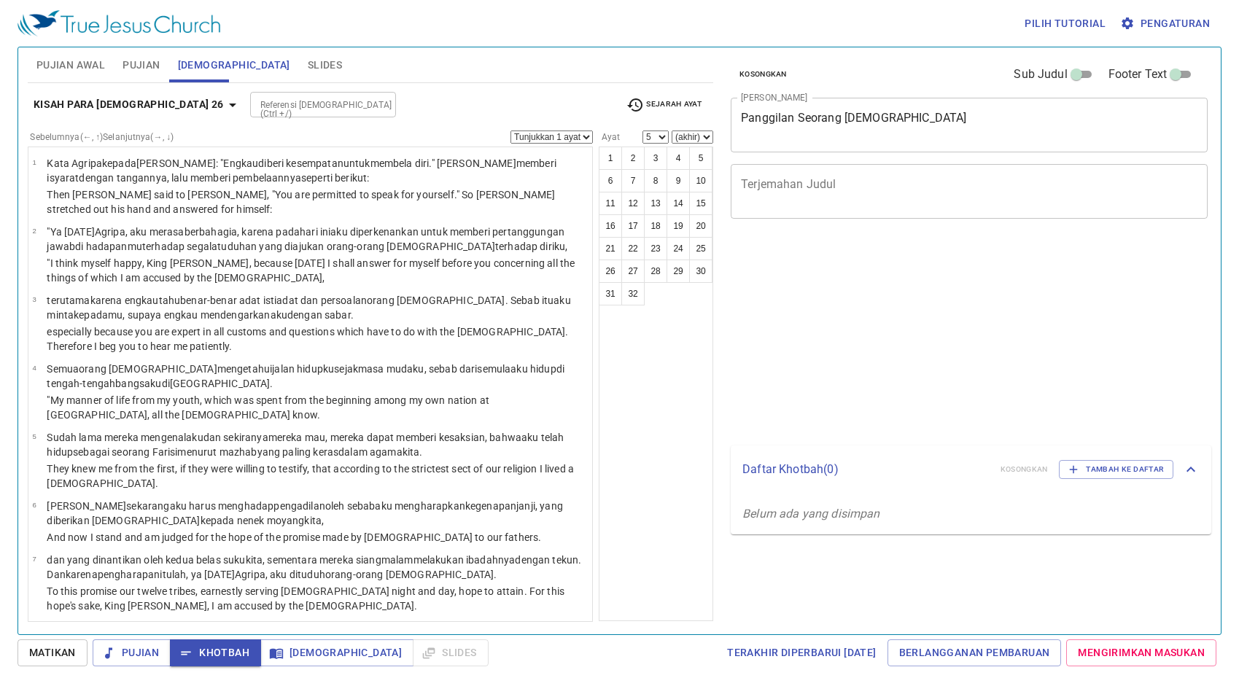
select select "5"
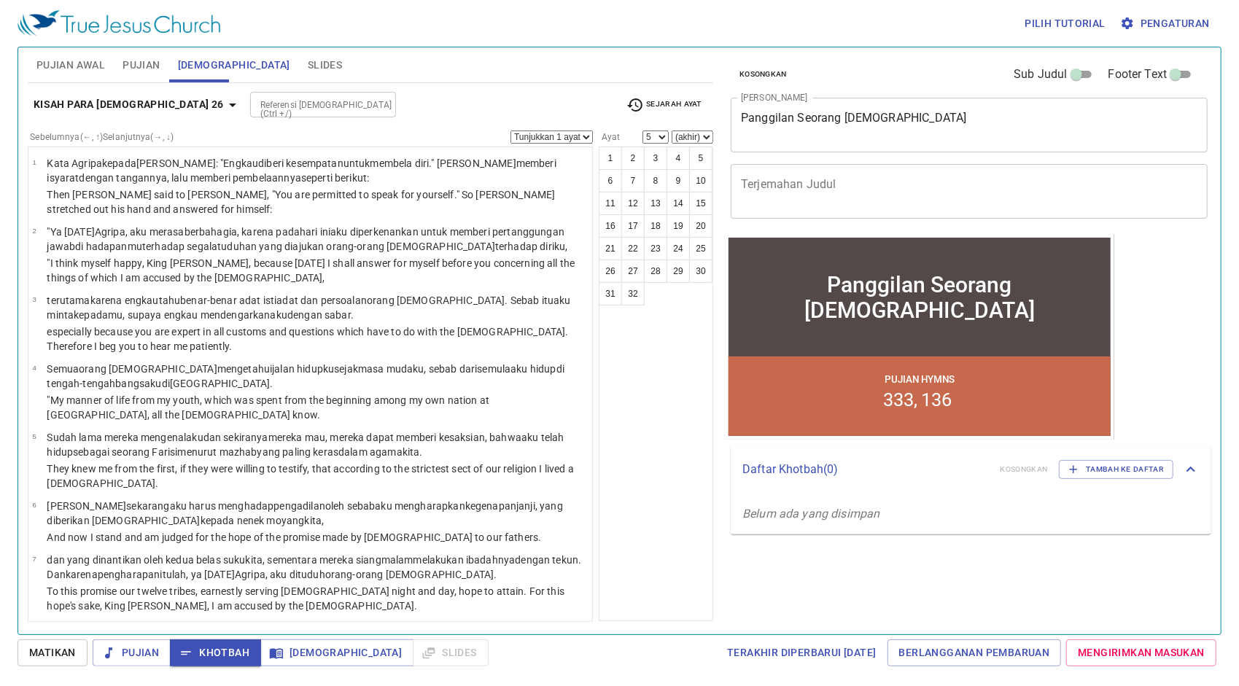
scroll to position [438, 0]
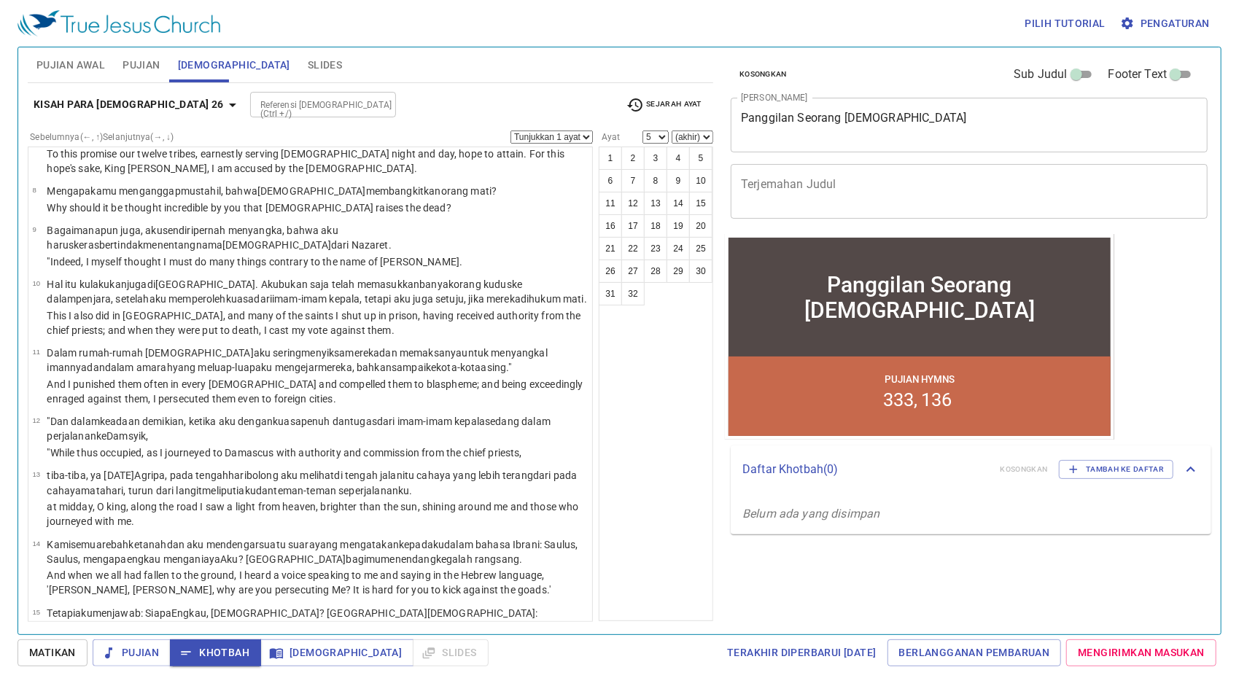
click at [371, 111] on div at bounding box center [380, 105] width 19 height 20
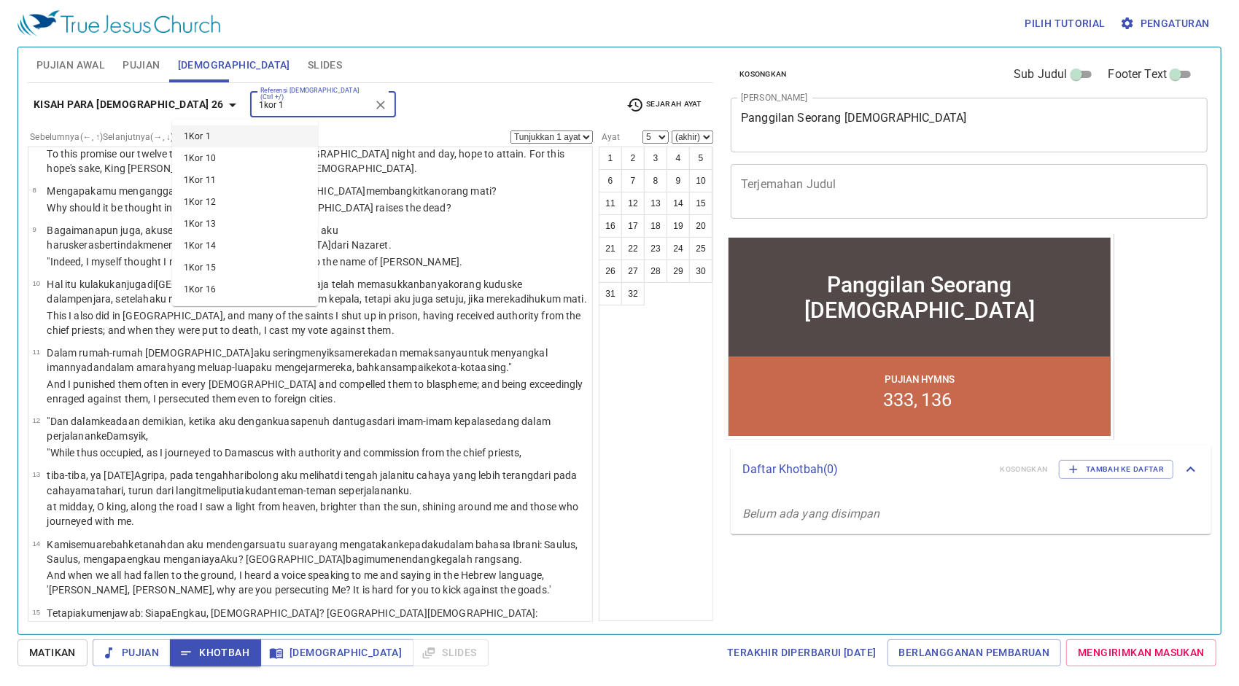
type input "1kor 1"
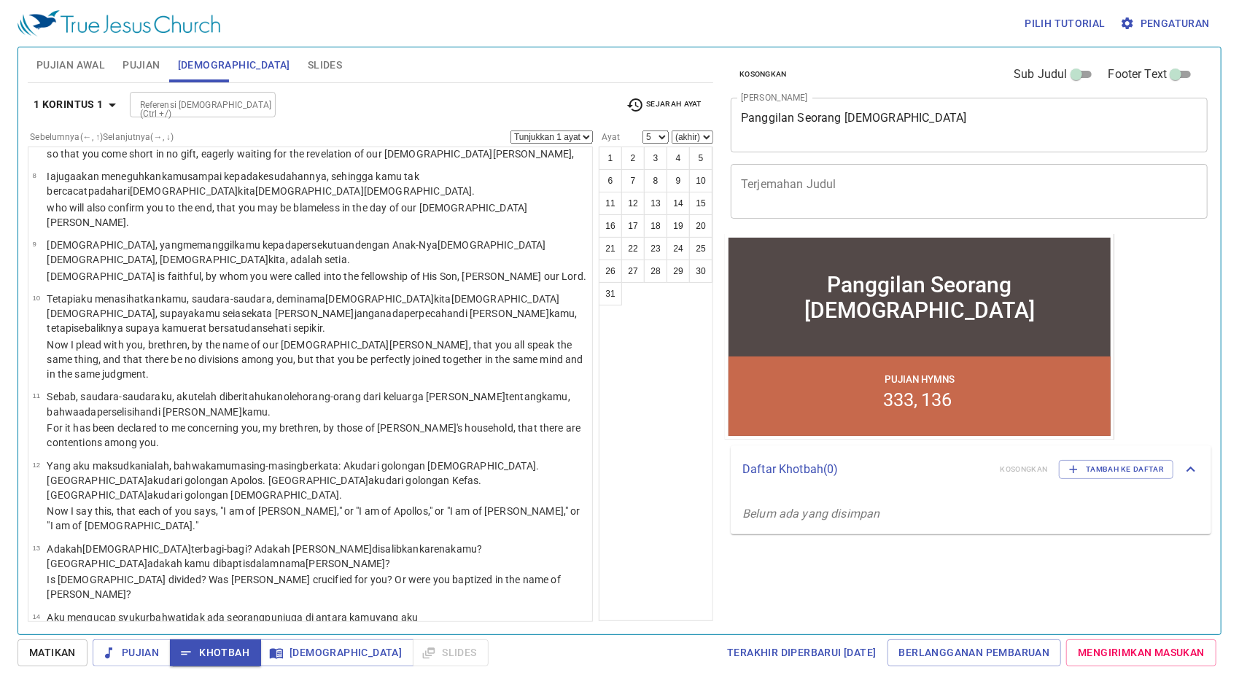
scroll to position [0, 0]
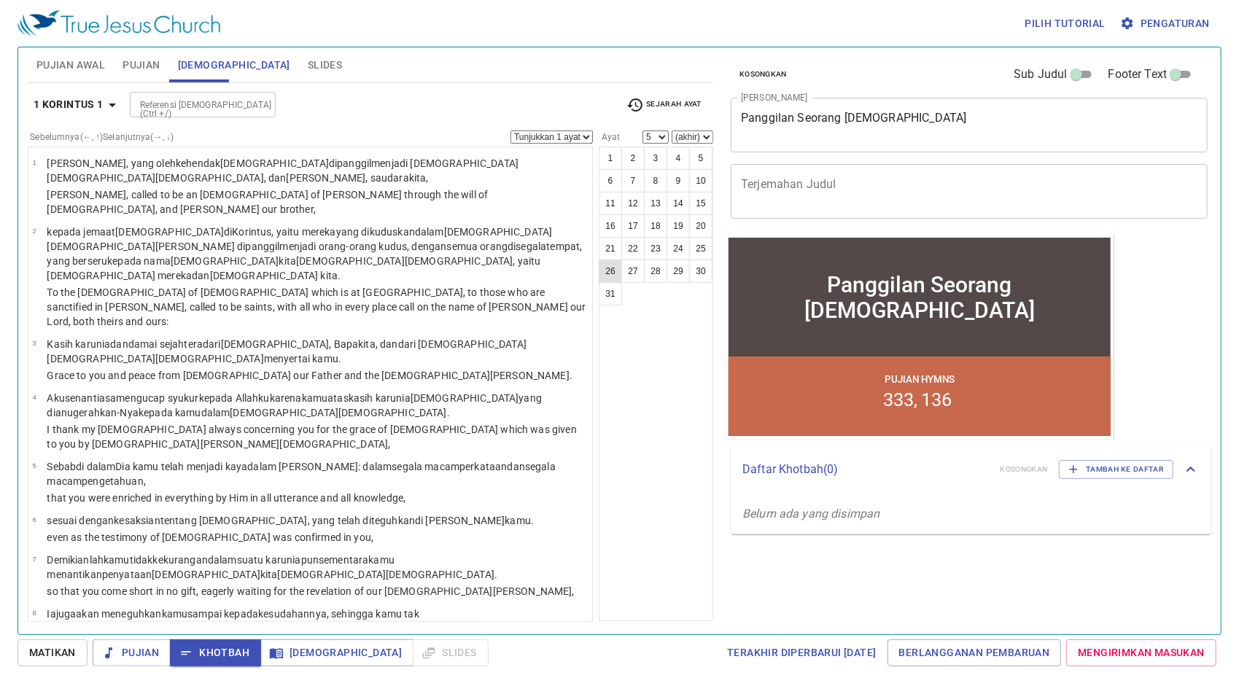
click at [615, 268] on button "26" at bounding box center [610, 271] width 23 height 23
select select "26"
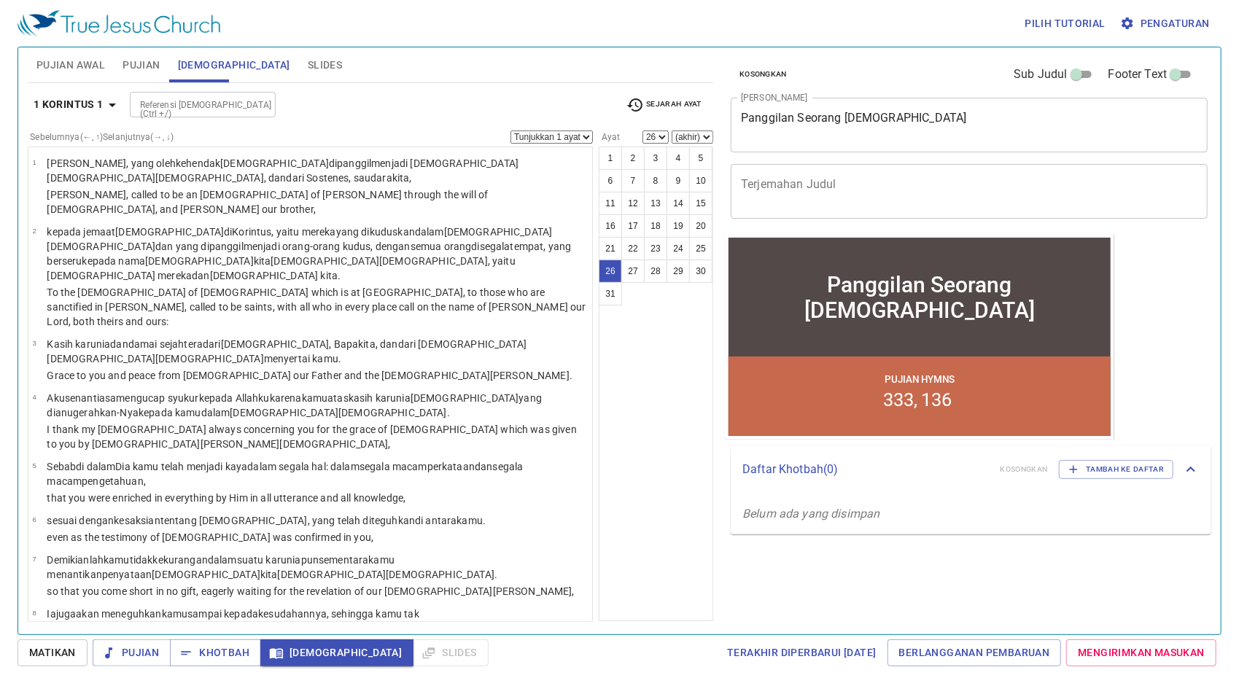
scroll to position [1196, 0]
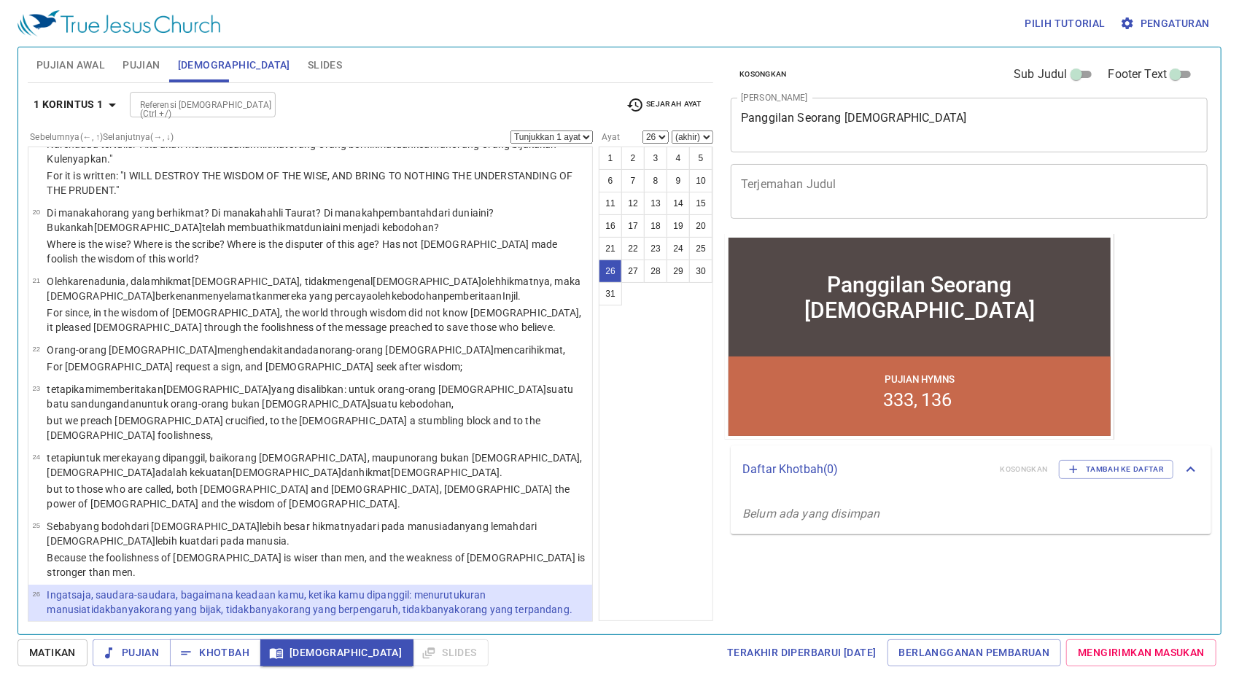
click at [330, 657] on p "Tetapi apa [PERSON_NAME] [PERSON_NAME] , dipilih [DEMOGRAPHIC_DATA] untuk memal…" at bounding box center [317, 671] width 541 height 29
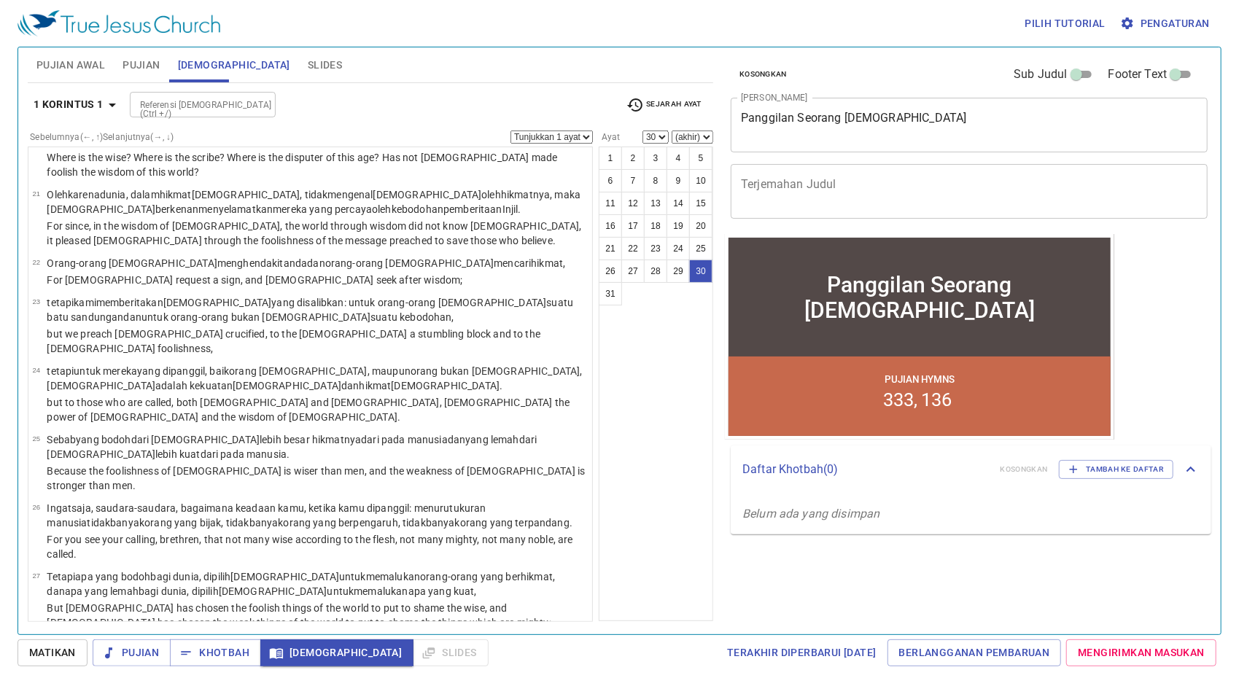
select select "31"
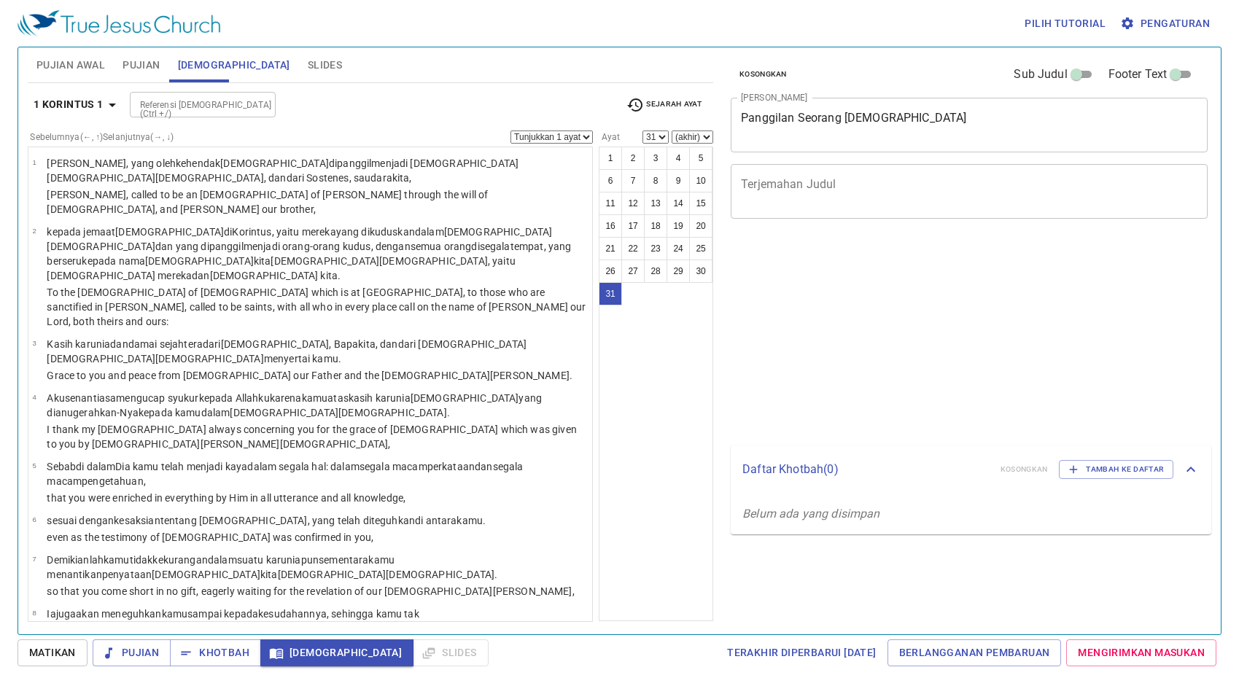
select select "31"
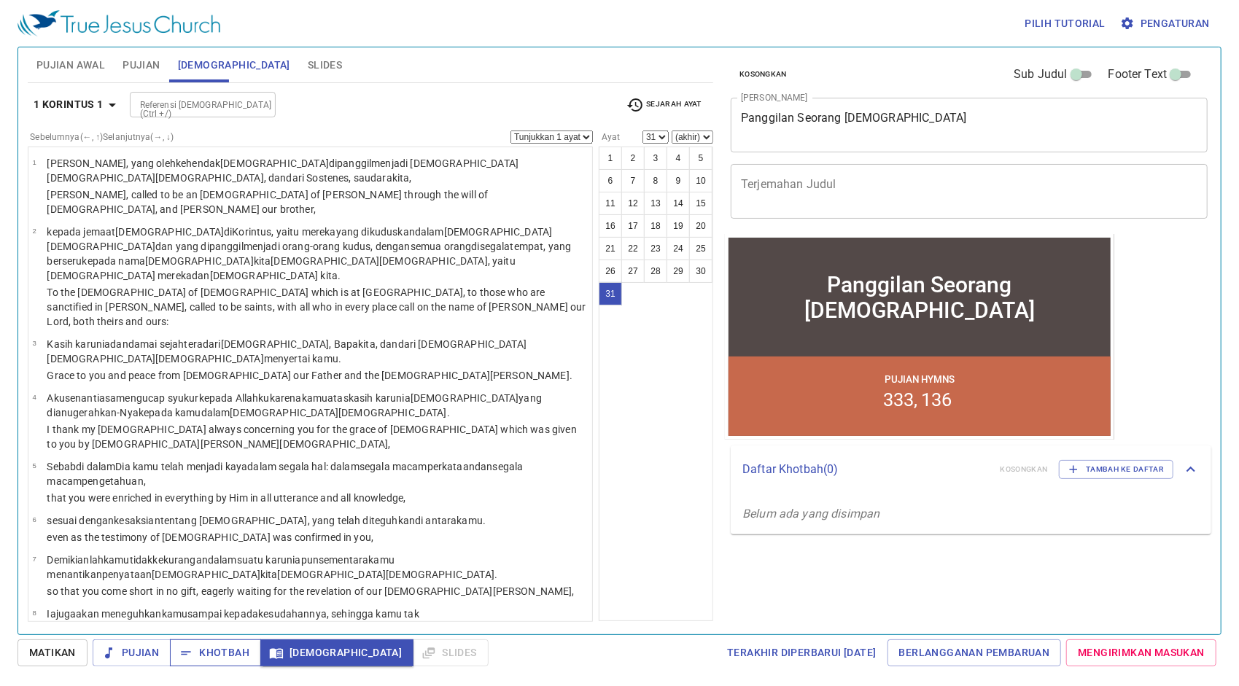
scroll to position [1283, 0]
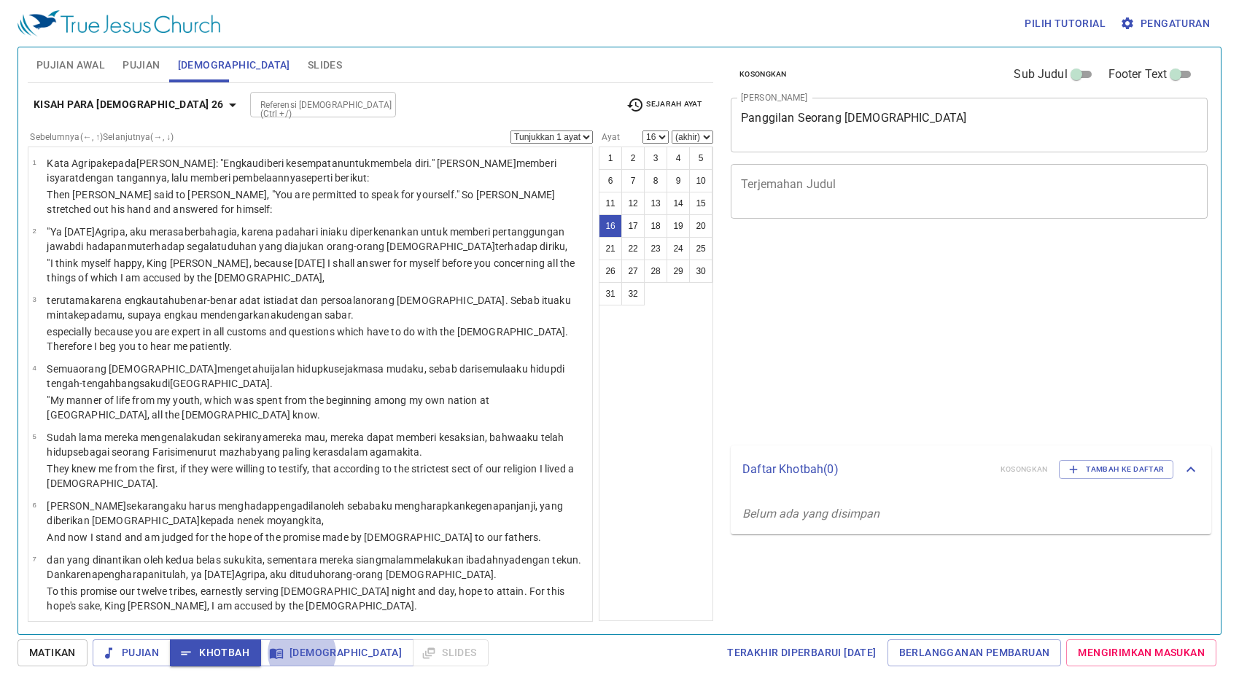
select select "16"
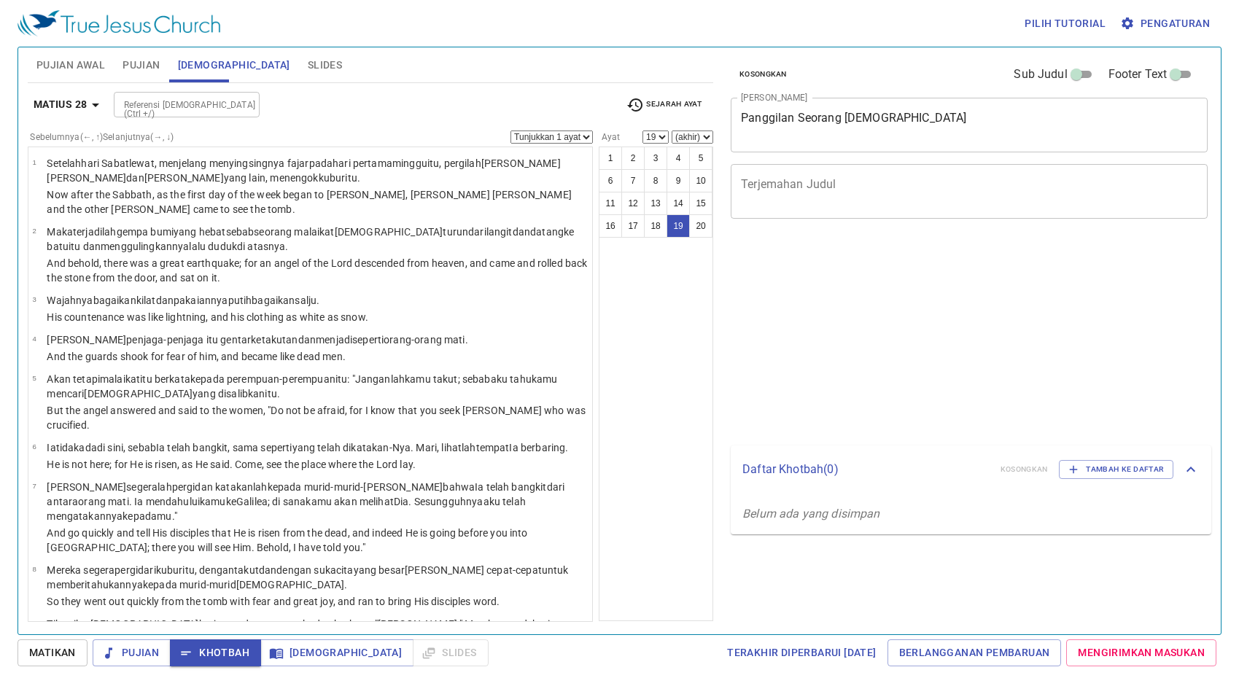
select select "19"
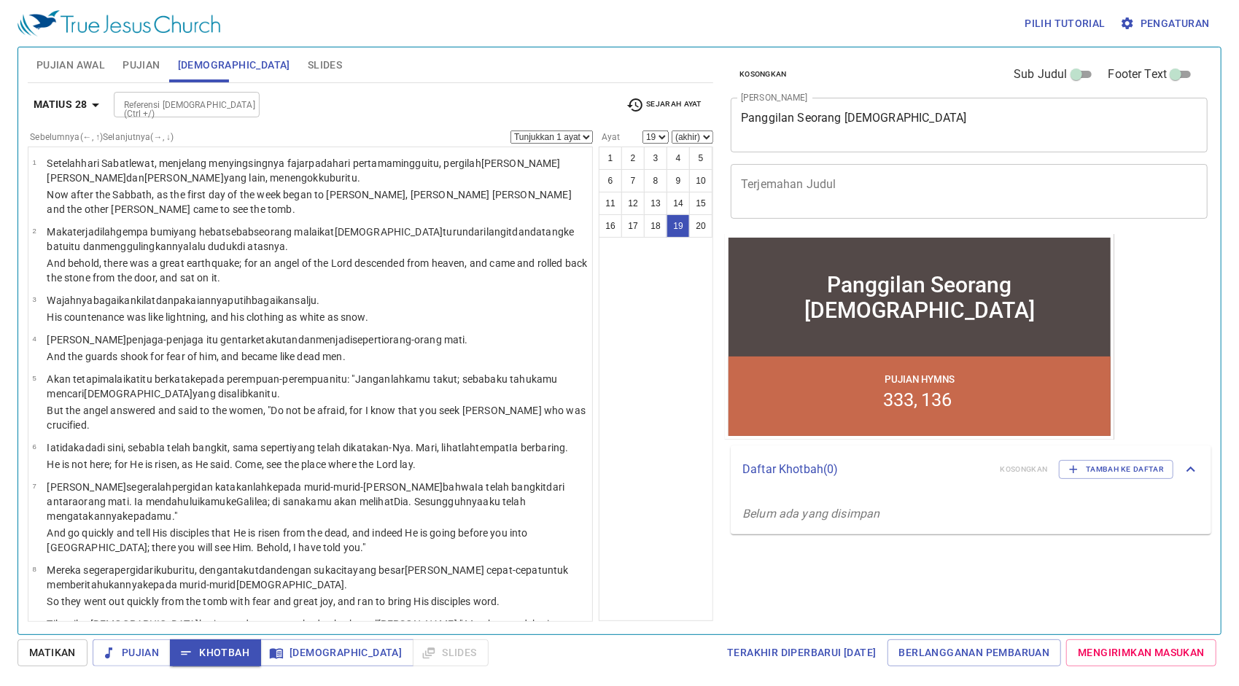
scroll to position [674, 0]
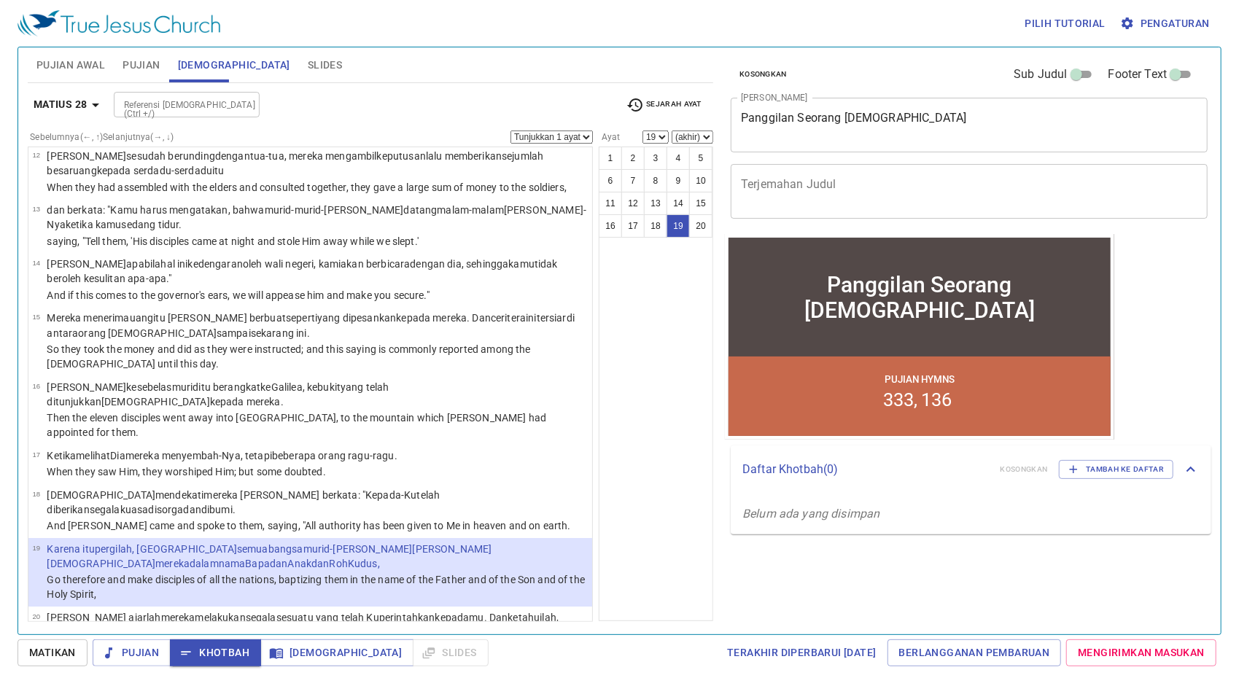
click at [133, 112] on div "Referensi [DEMOGRAPHIC_DATA] (Ctrl +/)" at bounding box center [187, 105] width 146 height 26
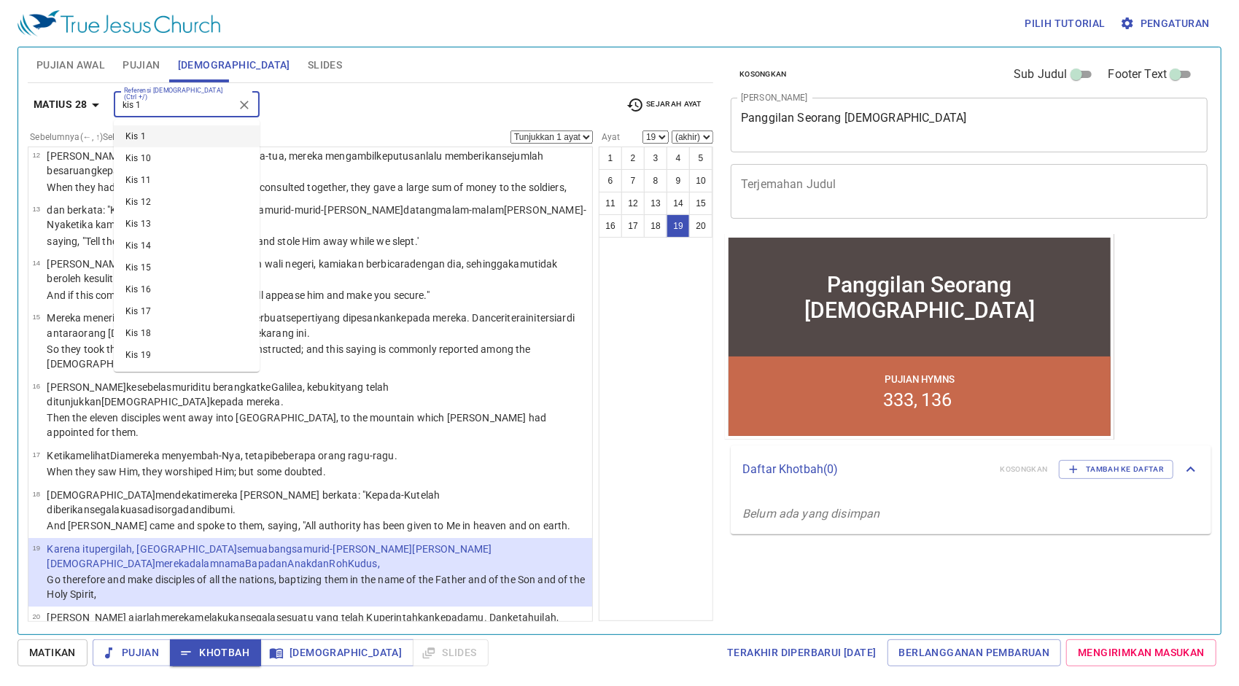
type input "kis 1"
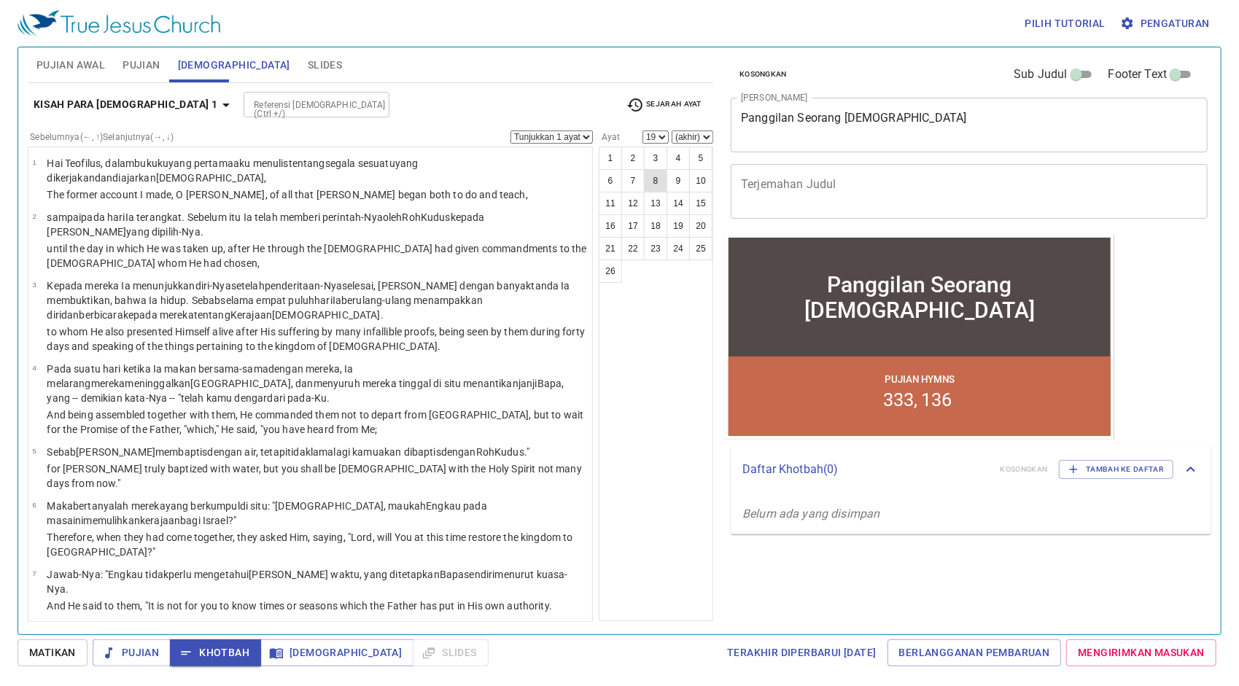
click at [651, 178] on button "8" at bounding box center [655, 180] width 23 height 23
select select "8"
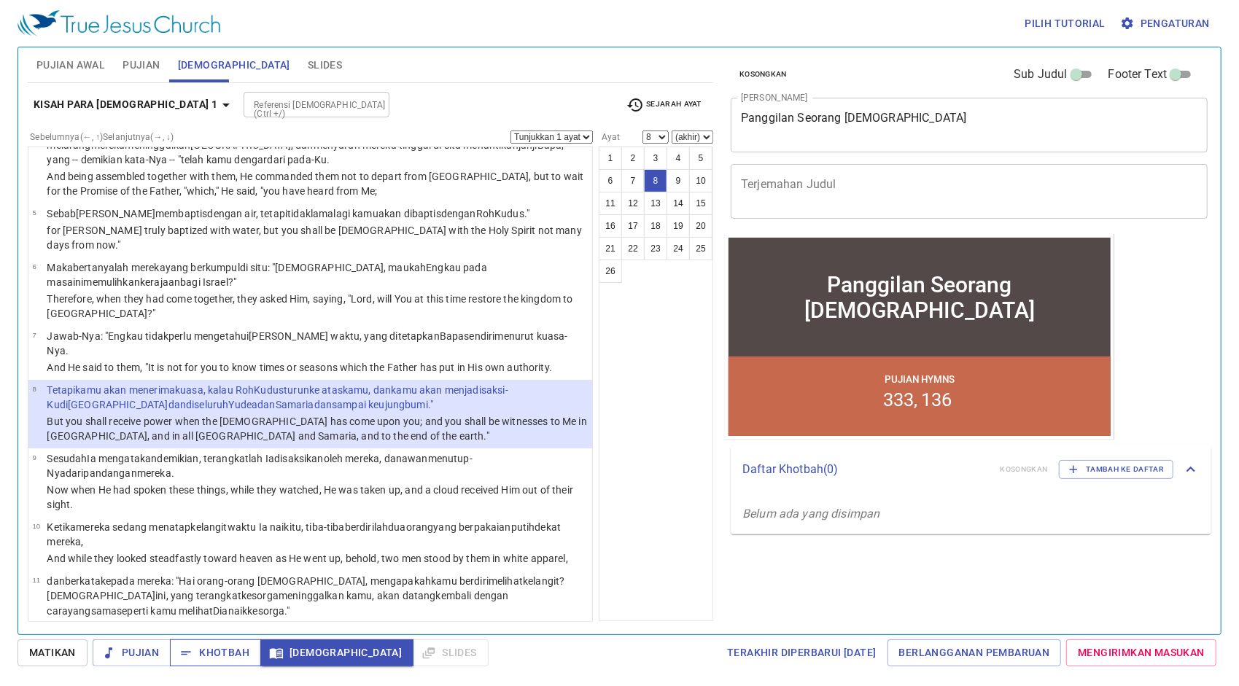
click at [221, 646] on span "Khotbah" at bounding box center [216, 653] width 68 height 18
click at [257, 112] on div "Referensi [DEMOGRAPHIC_DATA] (Ctrl +/)" at bounding box center [317, 105] width 146 height 26
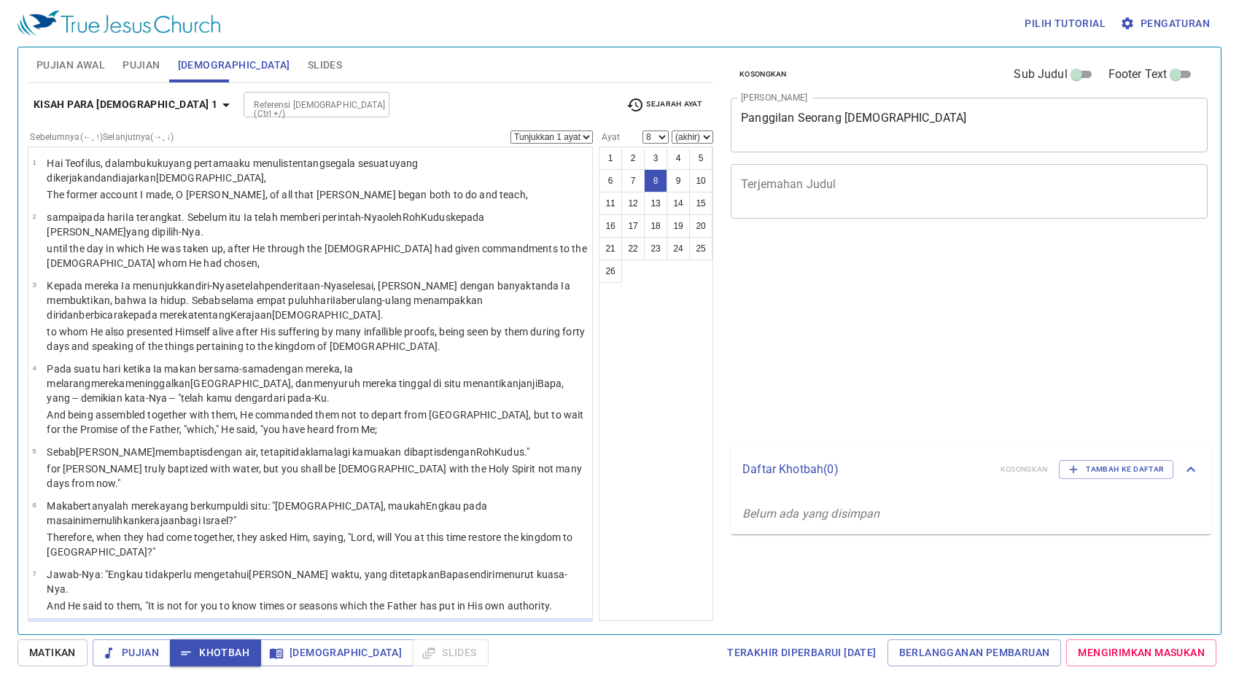
select select "8"
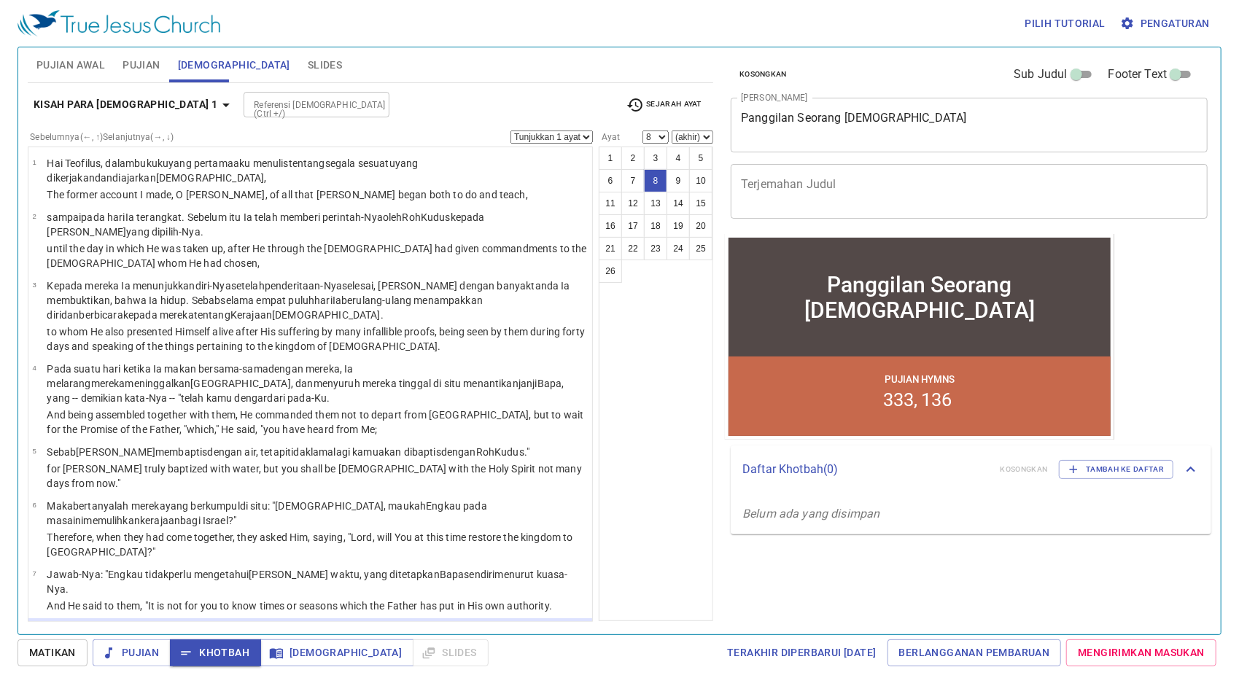
scroll to position [239, 0]
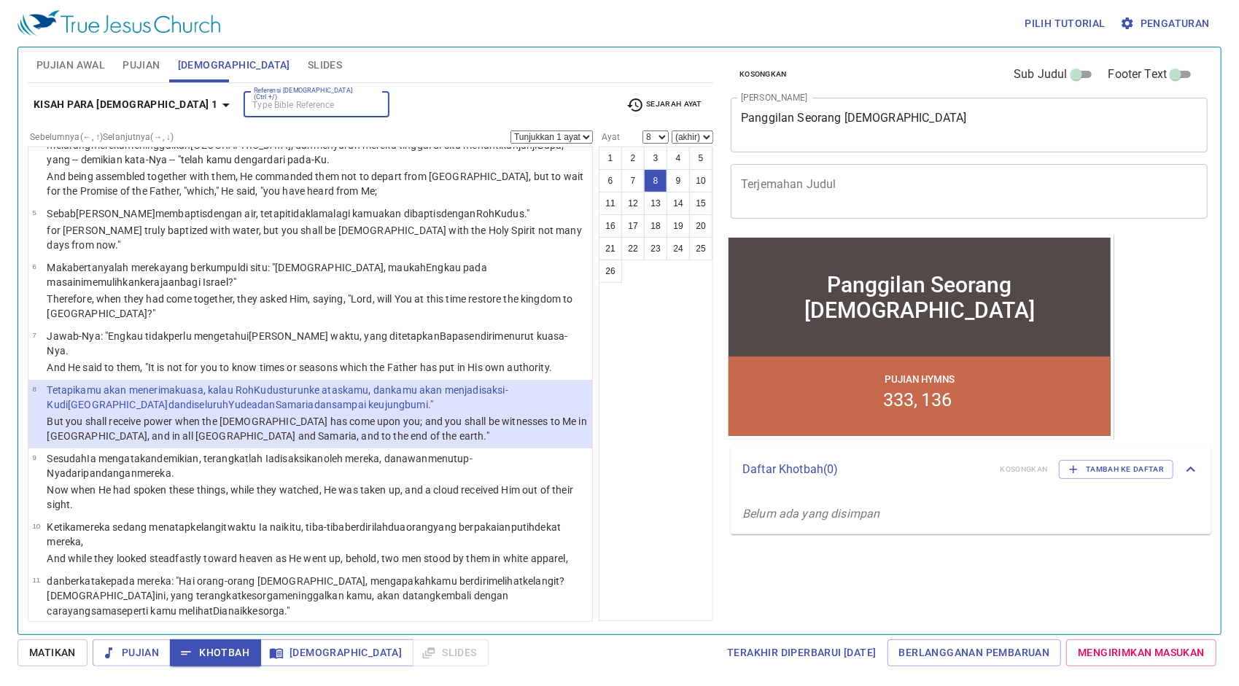
click at [150, 66] on span "Pujian" at bounding box center [141, 65] width 37 height 18
